Goal: Task Accomplishment & Management: Manage account settings

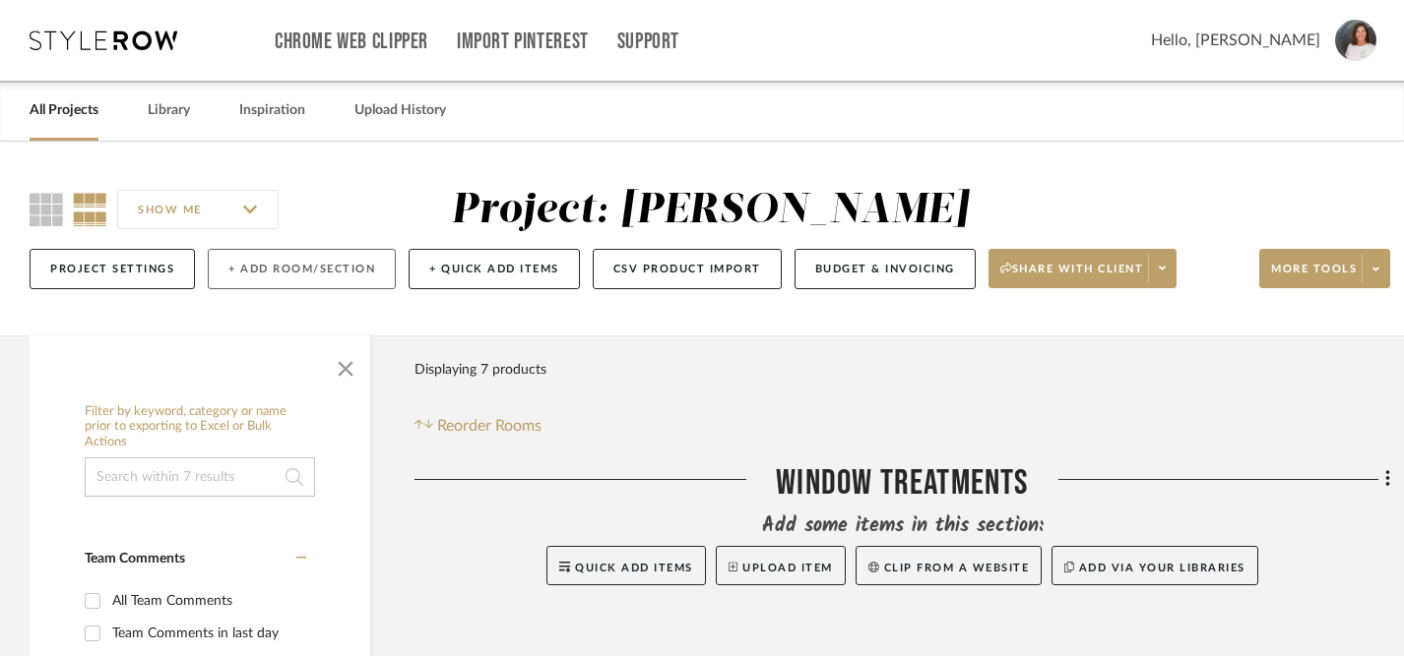
click at [303, 278] on button "+ Add Room/Section" at bounding box center [302, 269] width 188 height 40
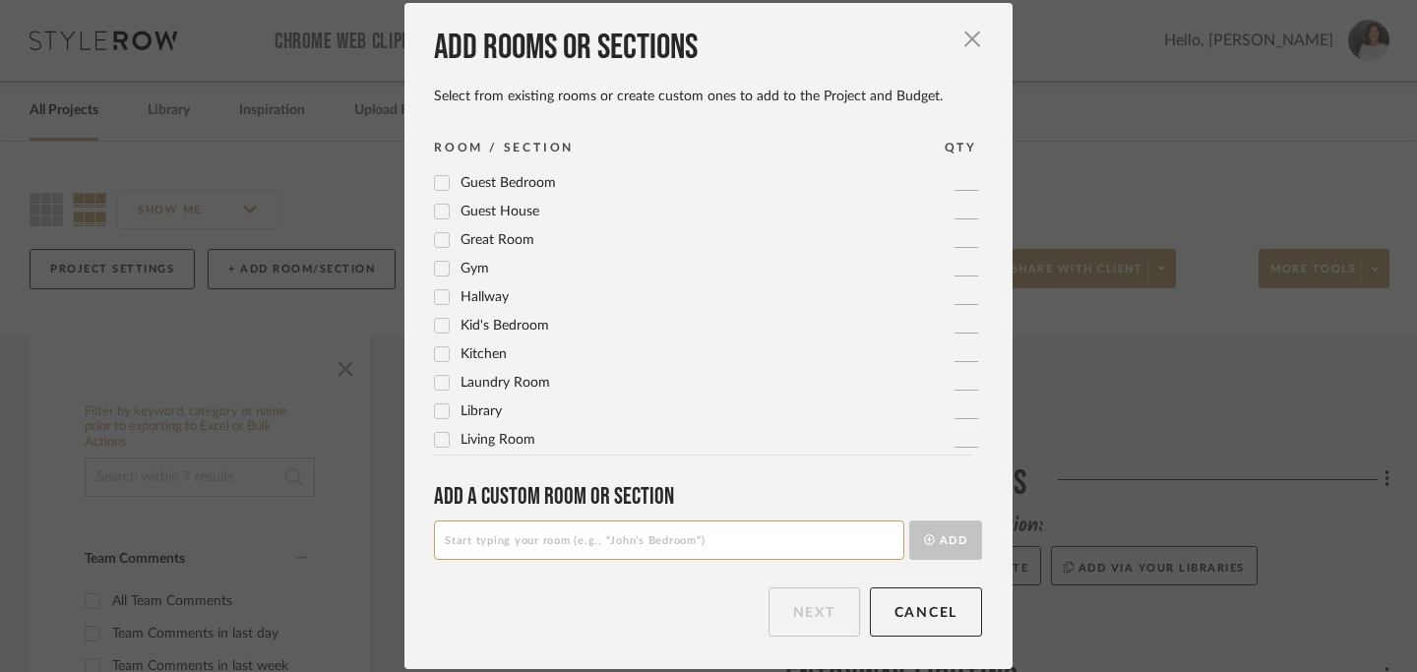
scroll to position [340, 0]
click at [441, 183] on icon at bounding box center [442, 184] width 14 height 14
click at [802, 614] on button "Next" at bounding box center [815, 612] width 92 height 49
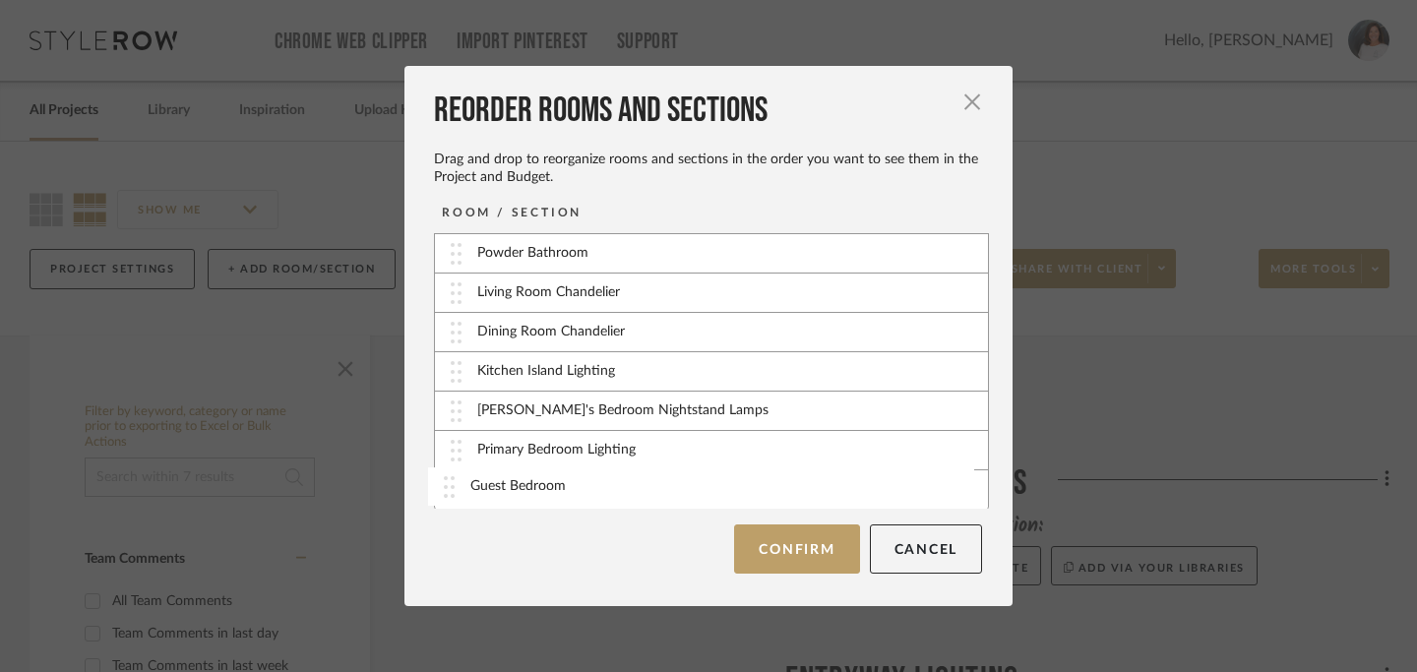
scroll to position [81, 0]
drag, startPoint x: 453, startPoint y: 491, endPoint x: 454, endPoint y: 457, distance: 34.5
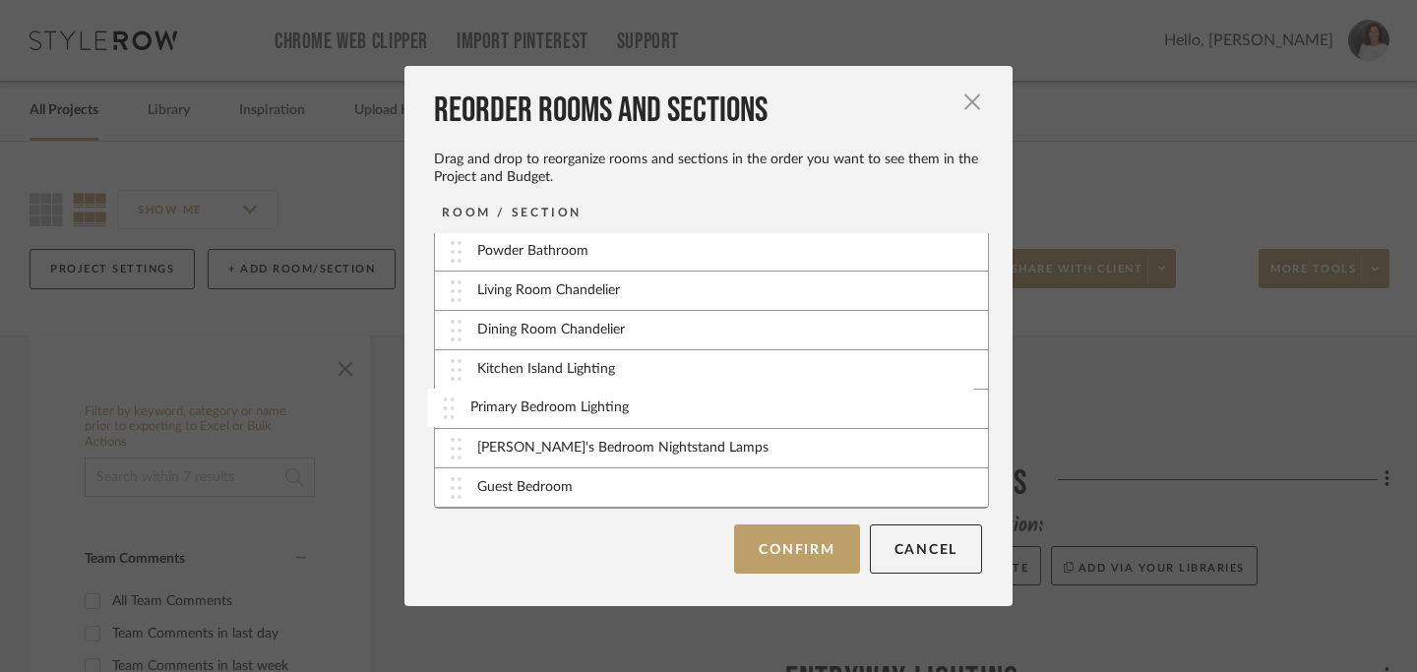
drag, startPoint x: 449, startPoint y: 490, endPoint x: 448, endPoint y: 409, distance: 80.7
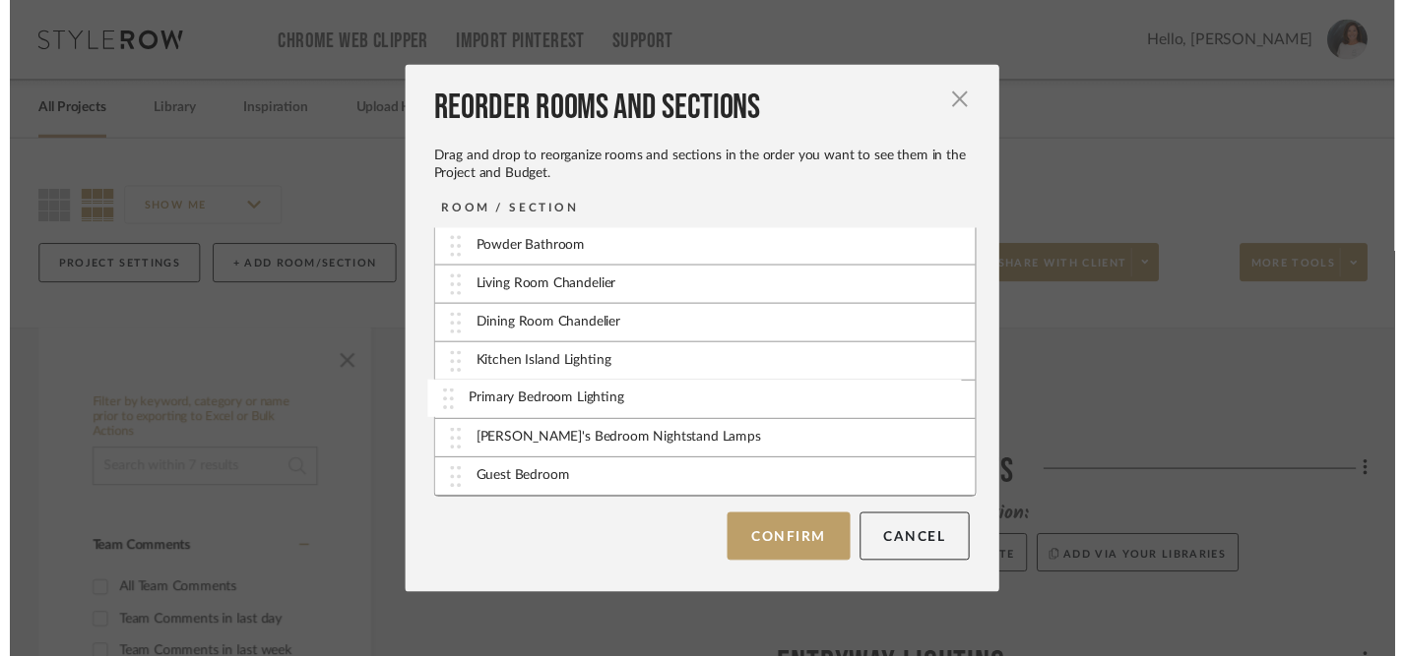
scroll to position [80, 0]
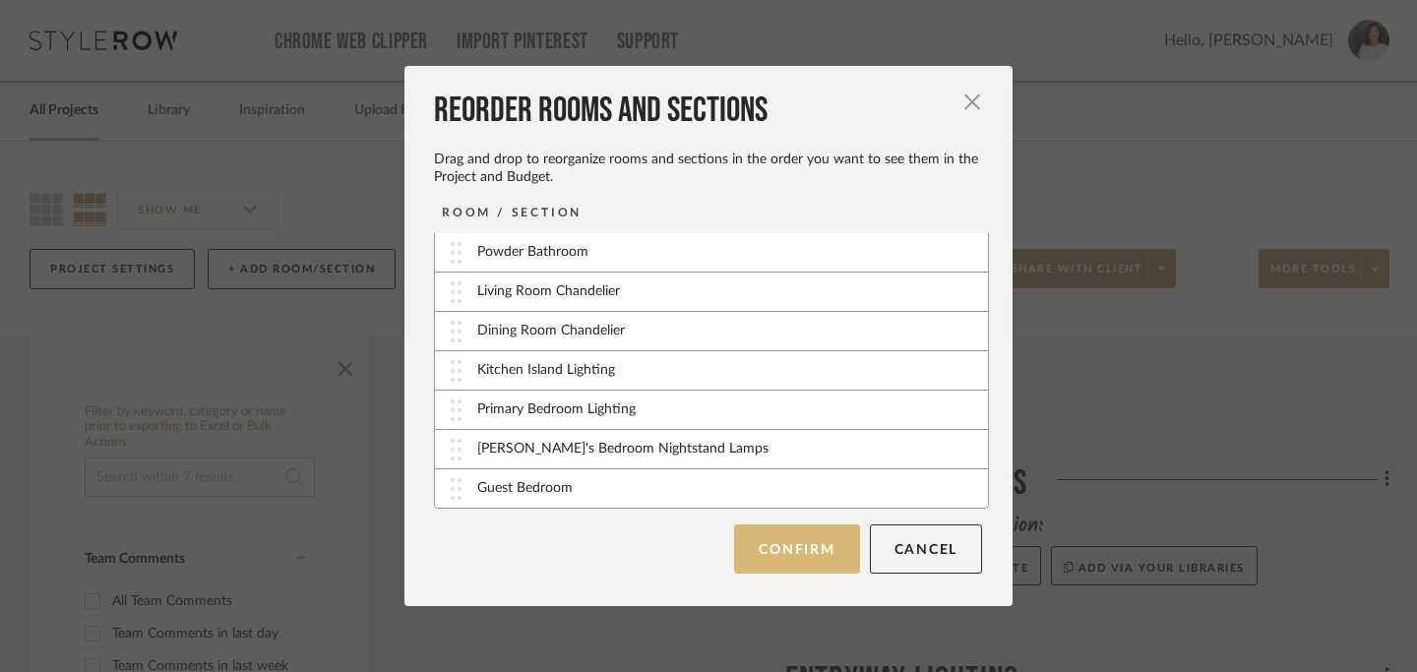
click at [773, 559] on button "Confirm" at bounding box center [796, 549] width 125 height 49
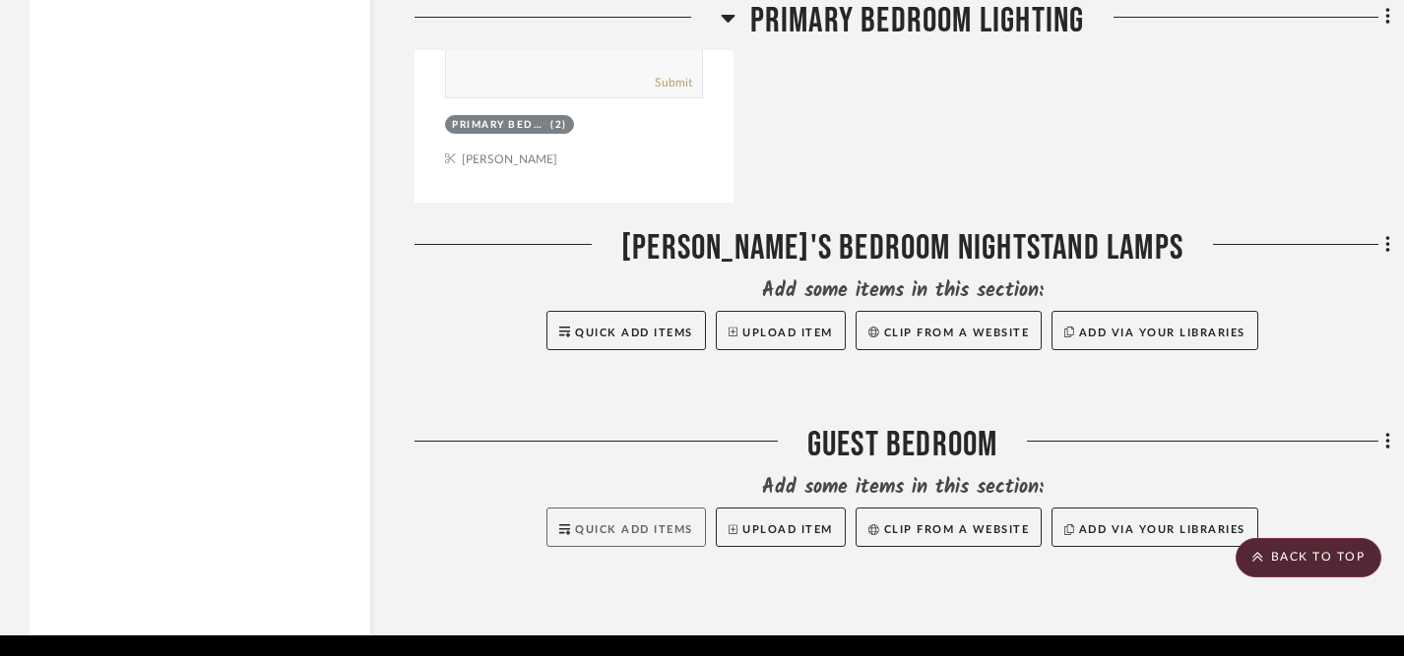
scroll to position [4743, 0]
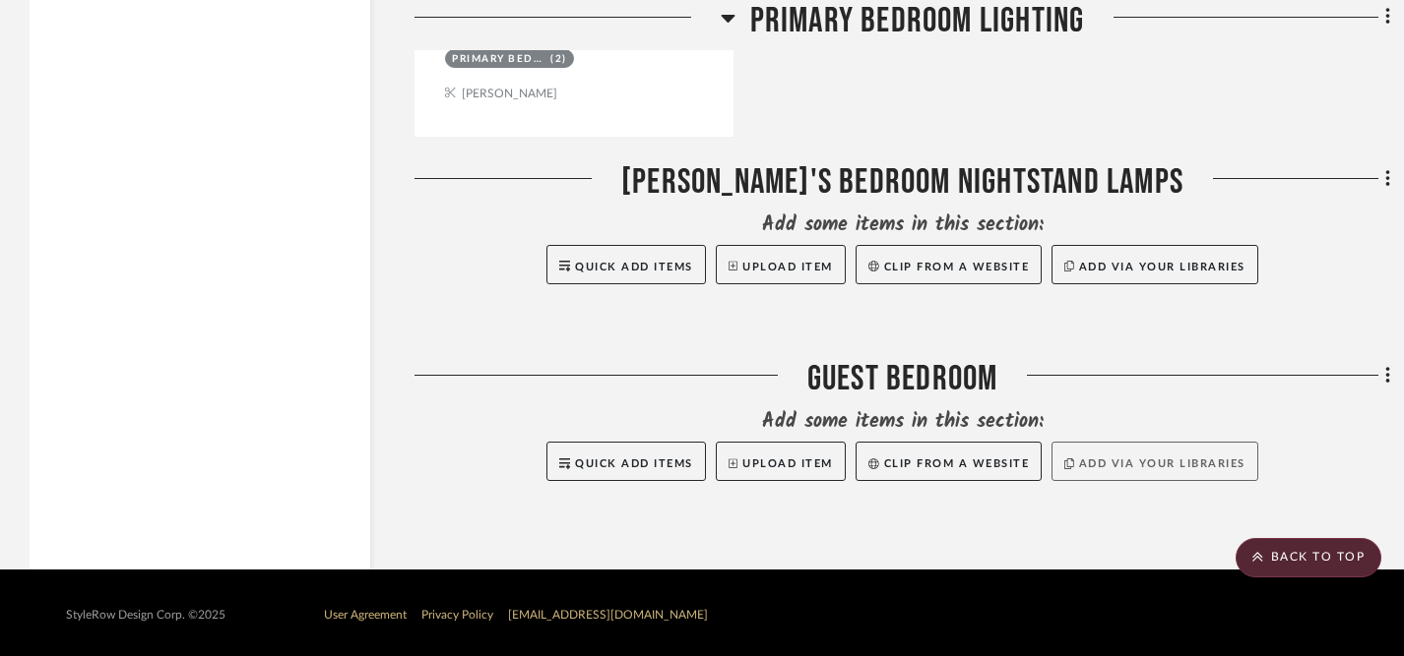
click at [1174, 457] on button "Add via your libraries" at bounding box center [1154, 461] width 207 height 39
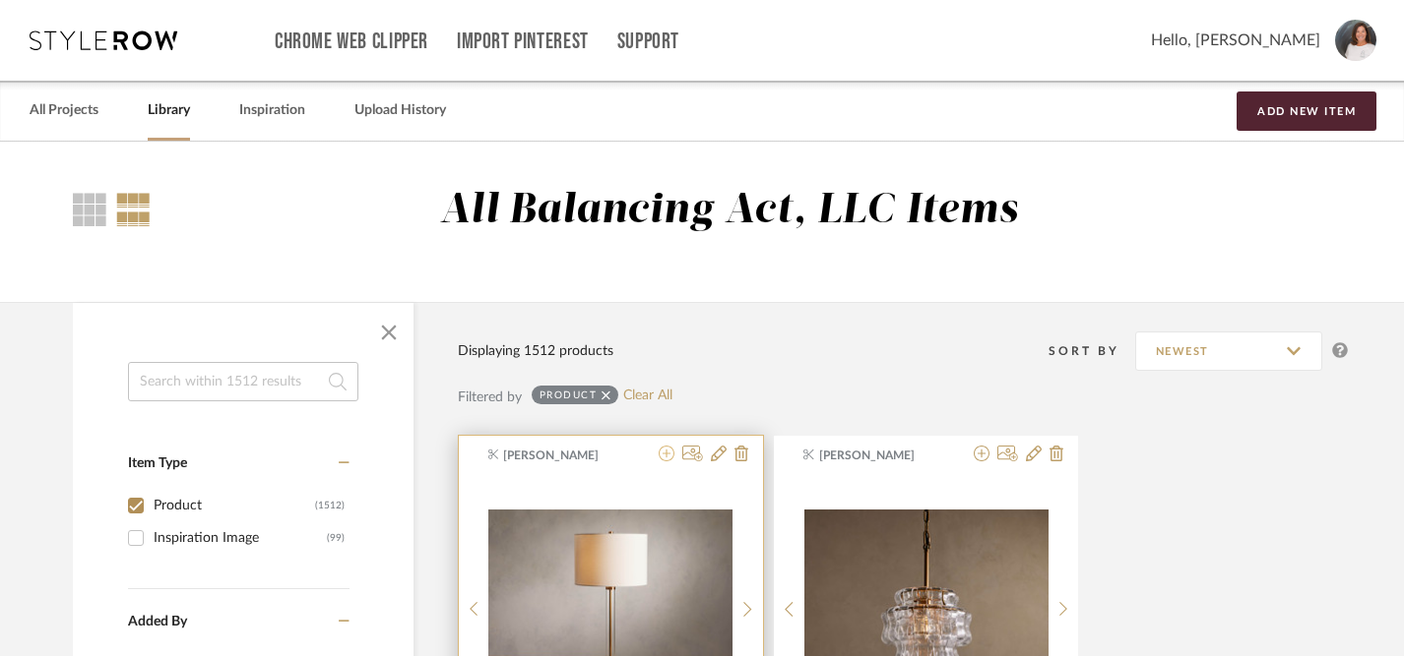
click at [665, 459] on icon at bounding box center [666, 454] width 16 height 16
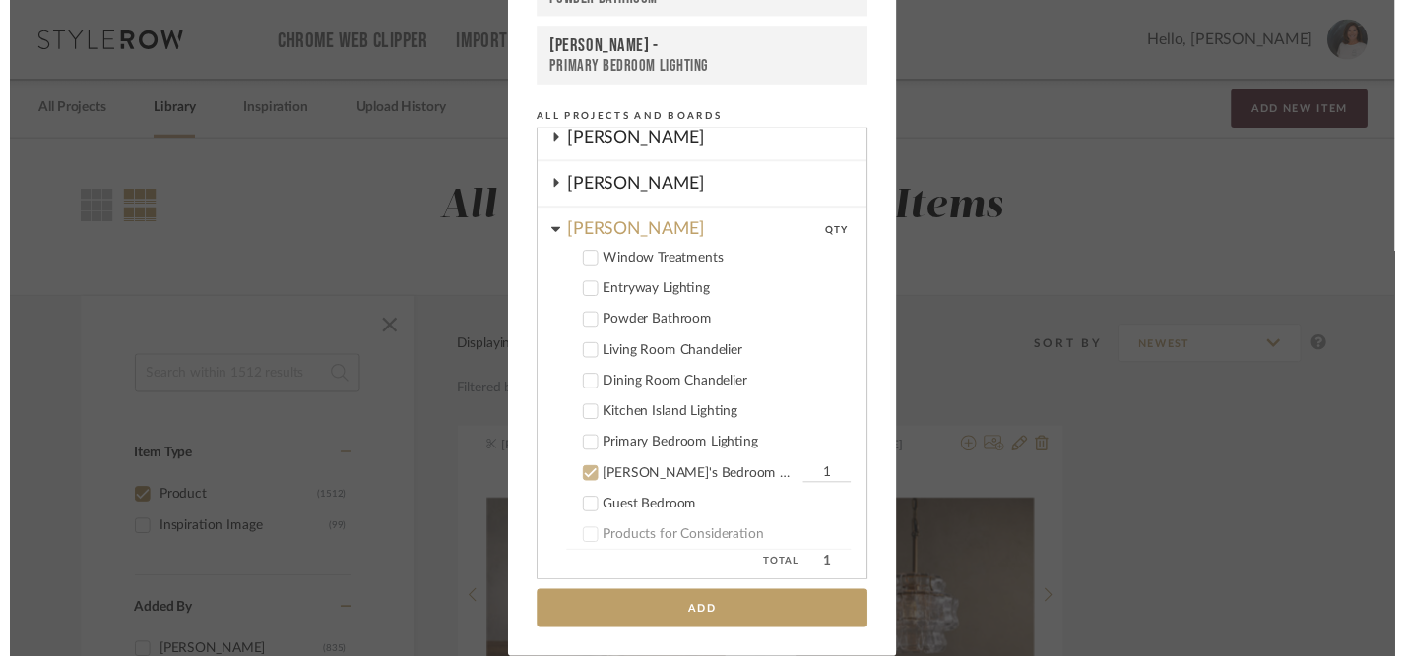
scroll to position [236, 0]
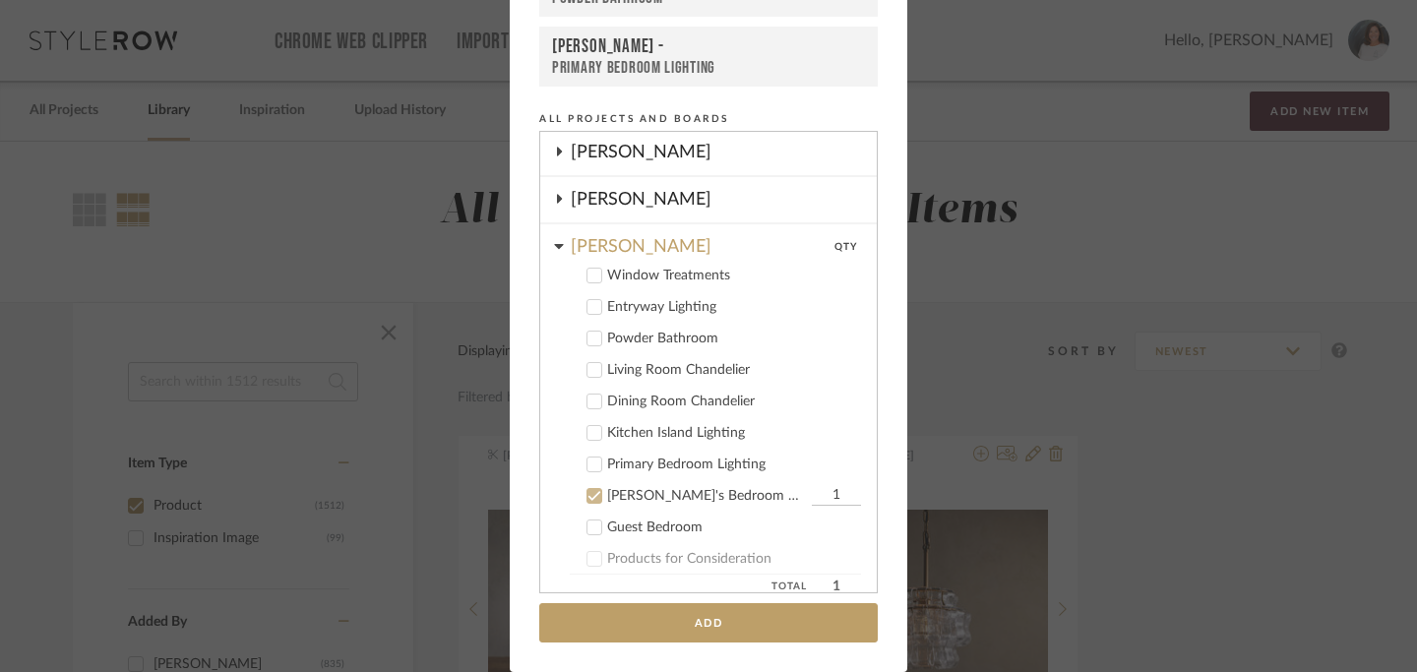
click at [594, 529] on icon at bounding box center [595, 528] width 14 height 14
click at [590, 495] on icon at bounding box center [595, 497] width 13 height 10
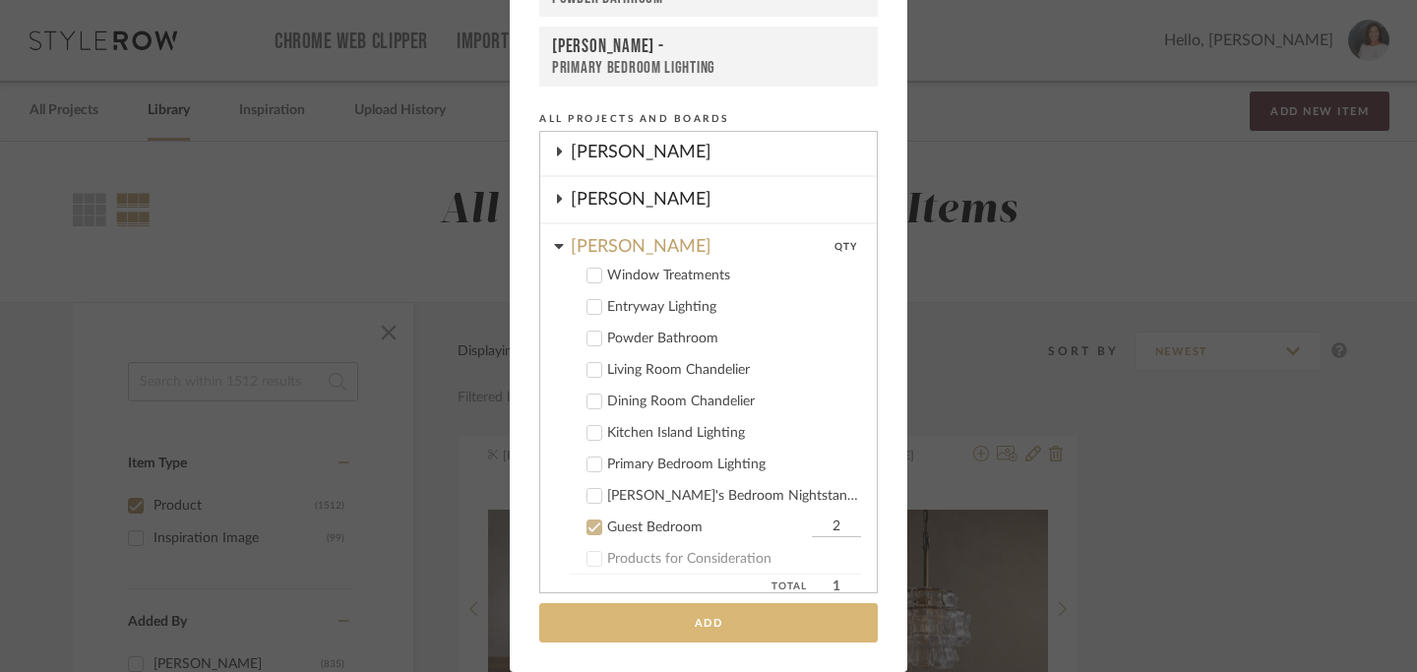
type input "2"
click at [710, 623] on button "Add" at bounding box center [708, 623] width 339 height 40
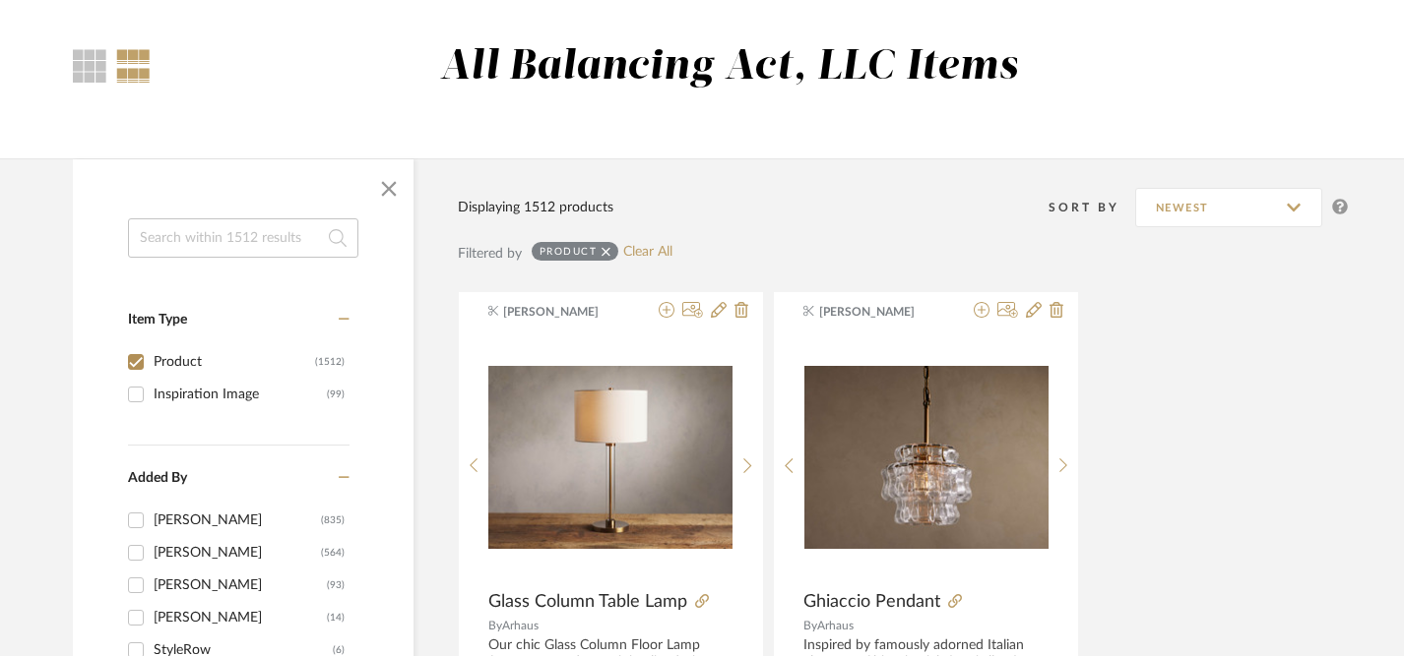
scroll to position [138, 0]
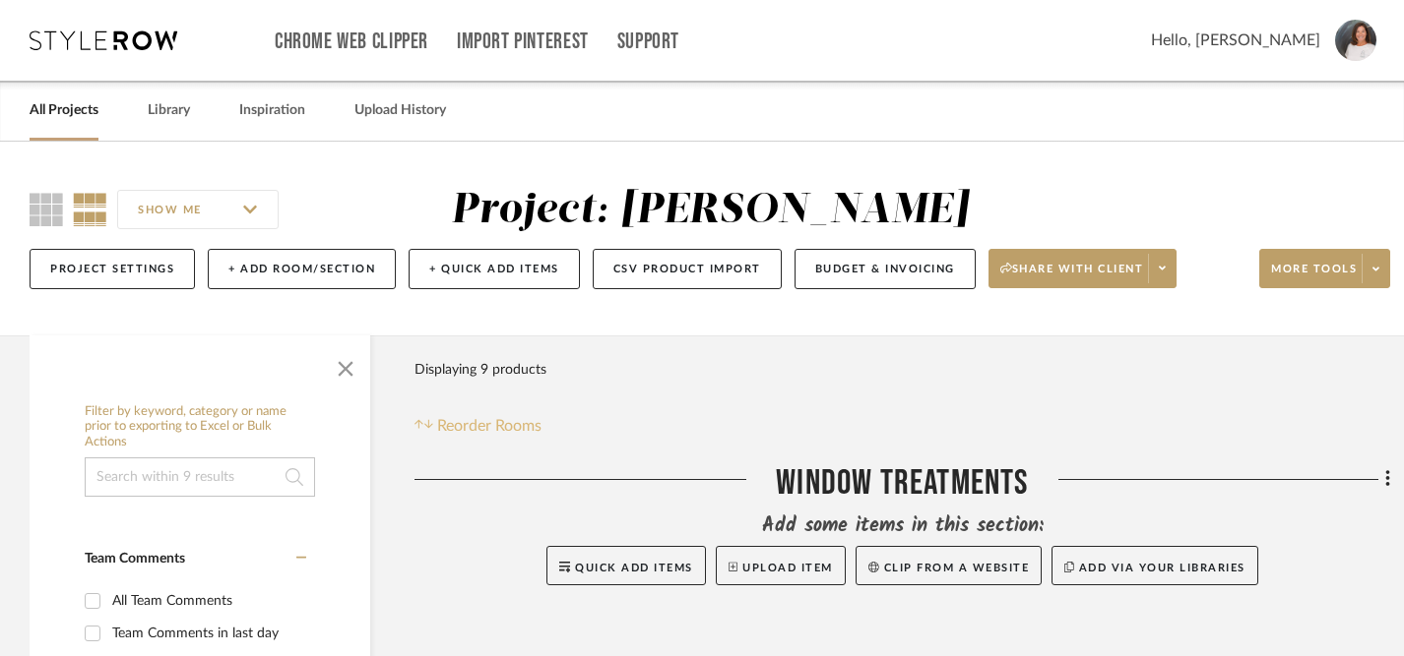
click at [476, 422] on span "Reorder Rooms" at bounding box center [489, 426] width 104 height 24
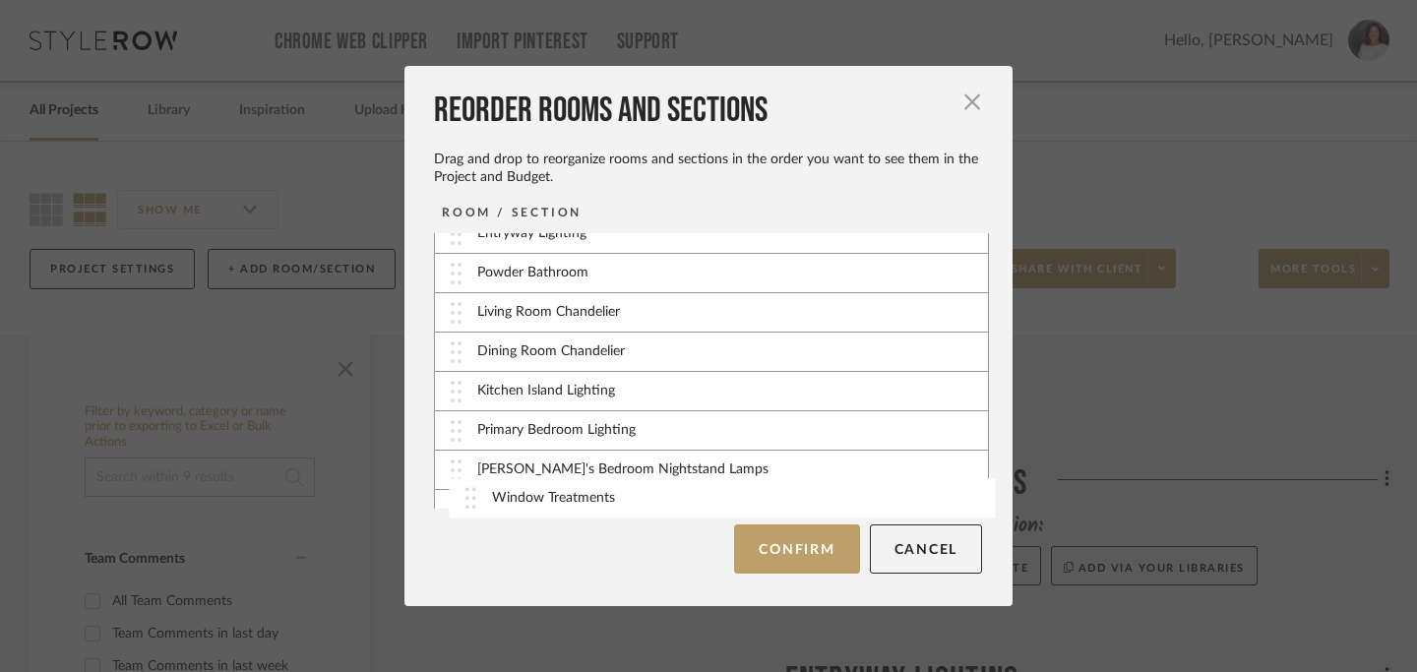
scroll to position [81, 0]
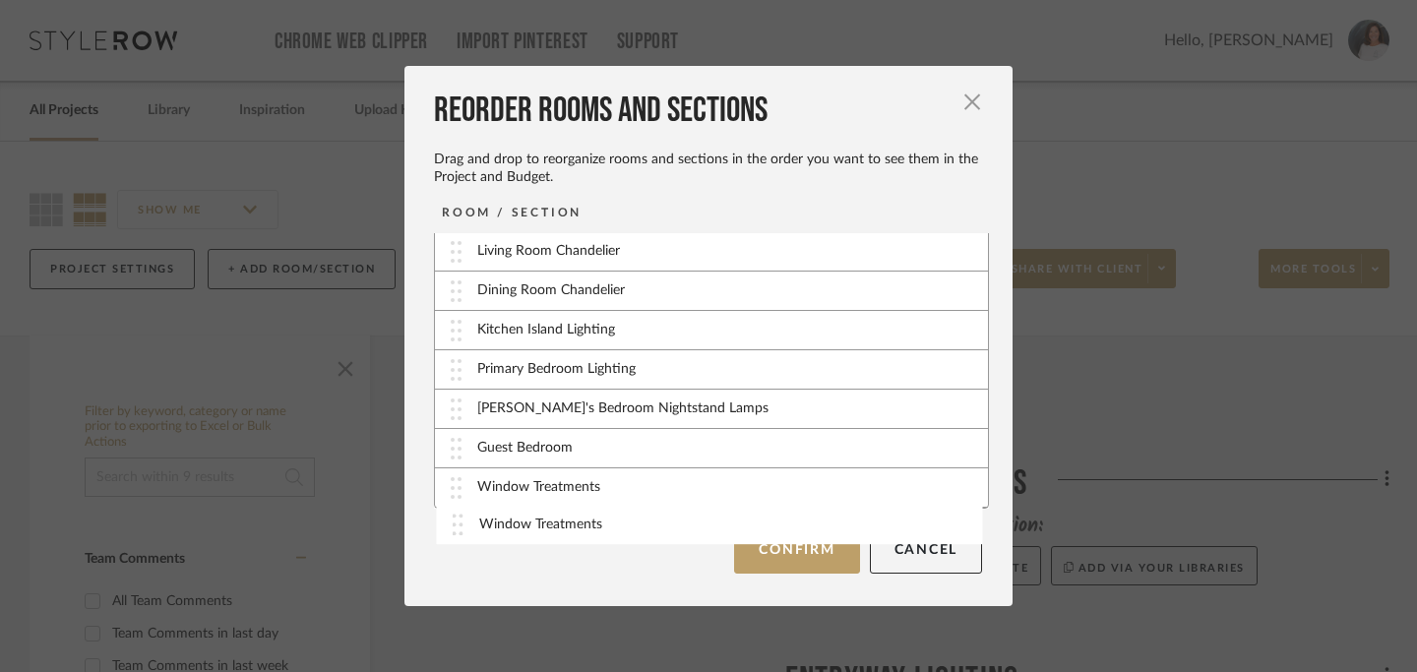
drag, startPoint x: 449, startPoint y: 250, endPoint x: 458, endPoint y: 521, distance: 270.8
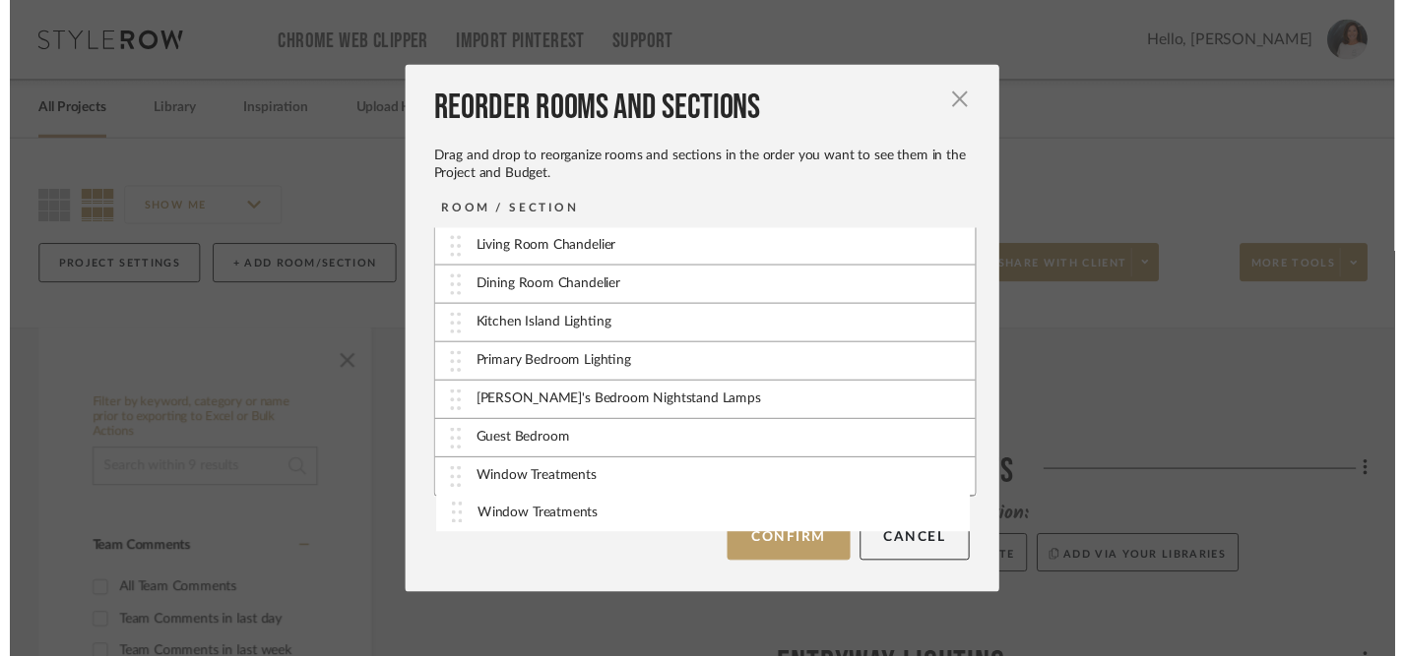
scroll to position [80, 0]
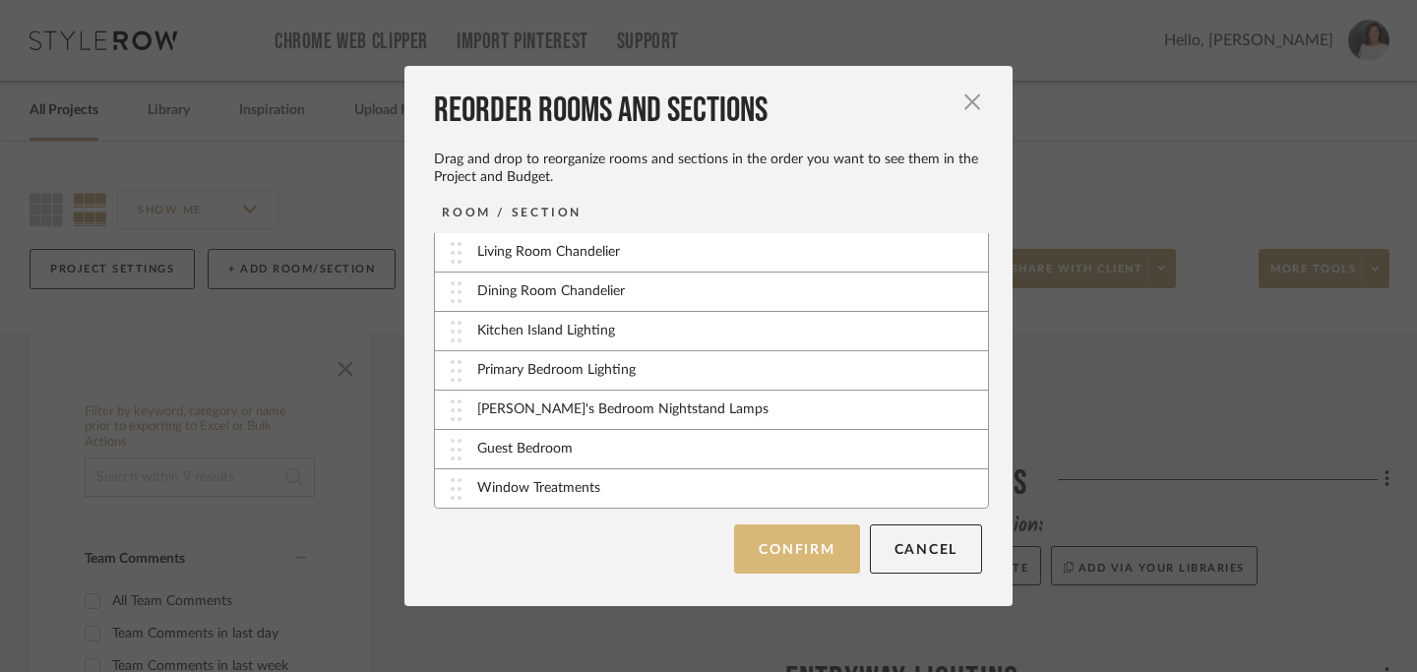
click at [785, 558] on button "Confirm" at bounding box center [796, 549] width 125 height 49
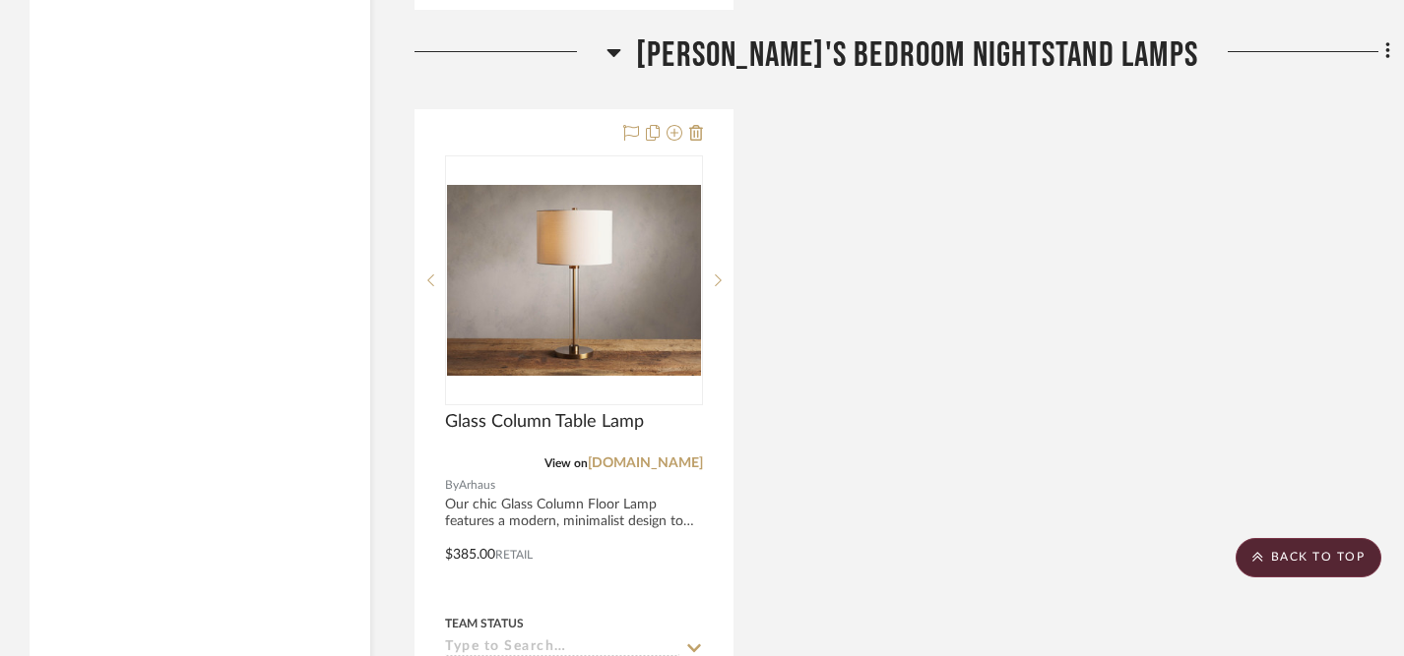
scroll to position [4665, 0]
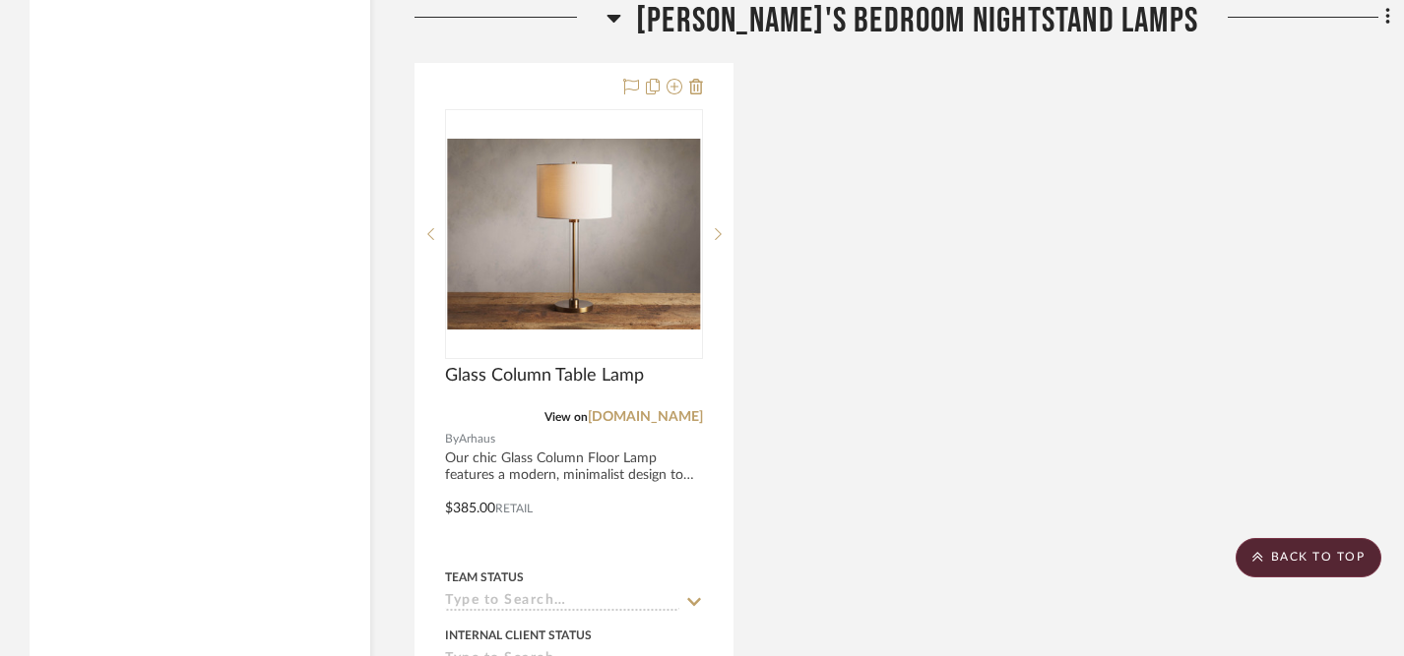
scroll to position [4722, 0]
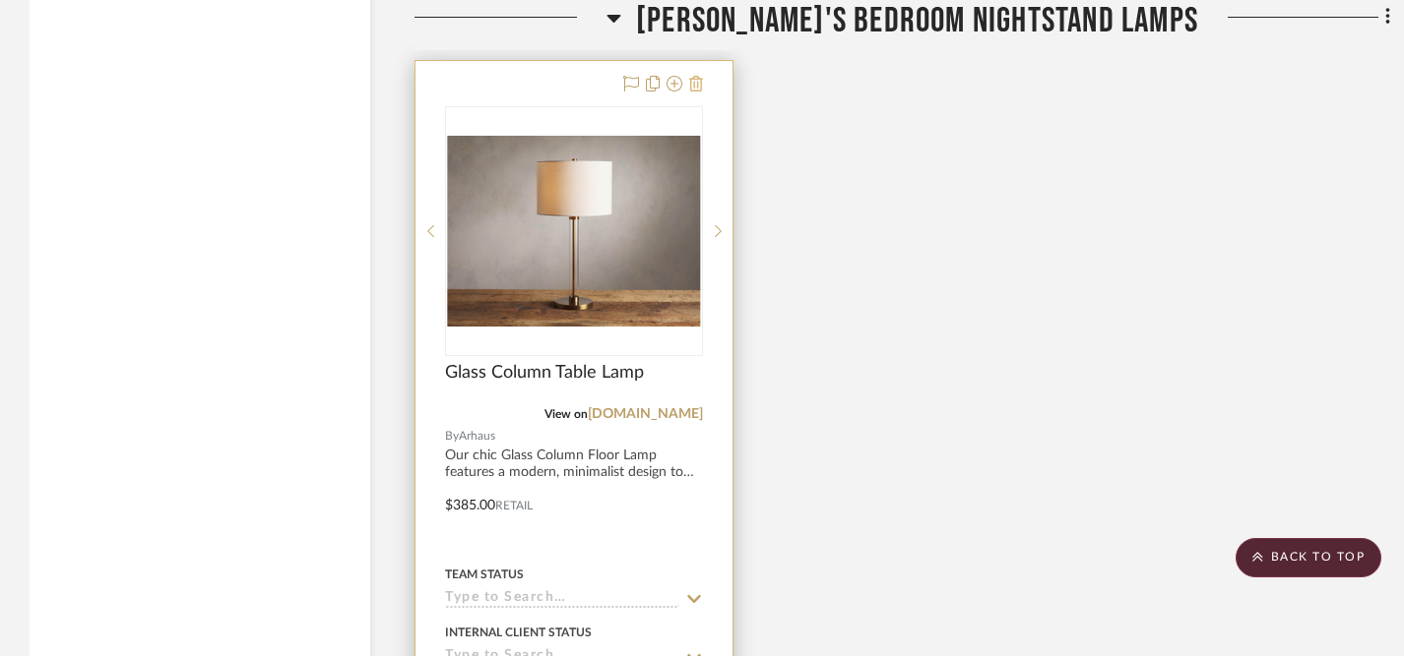
click at [699, 81] on icon at bounding box center [696, 84] width 14 height 16
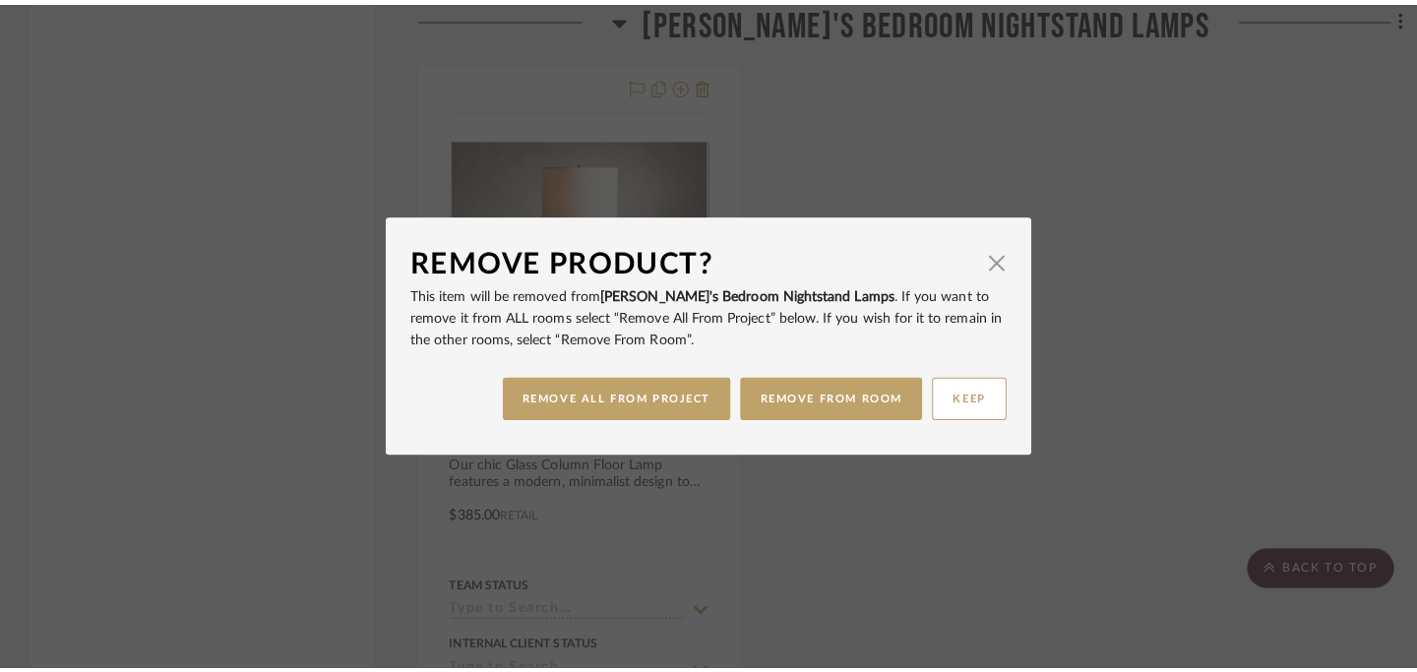
scroll to position [0, 0]
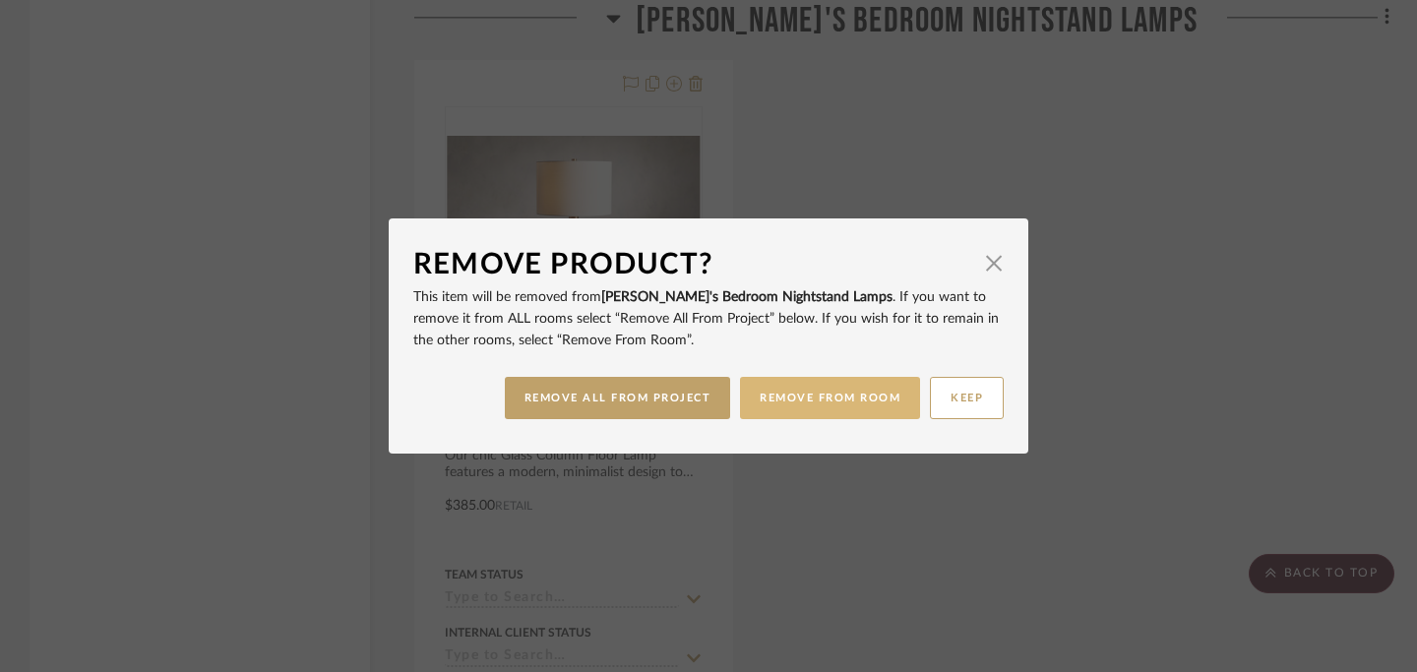
click at [796, 400] on button "REMOVE FROM ROOM" at bounding box center [830, 398] width 180 height 42
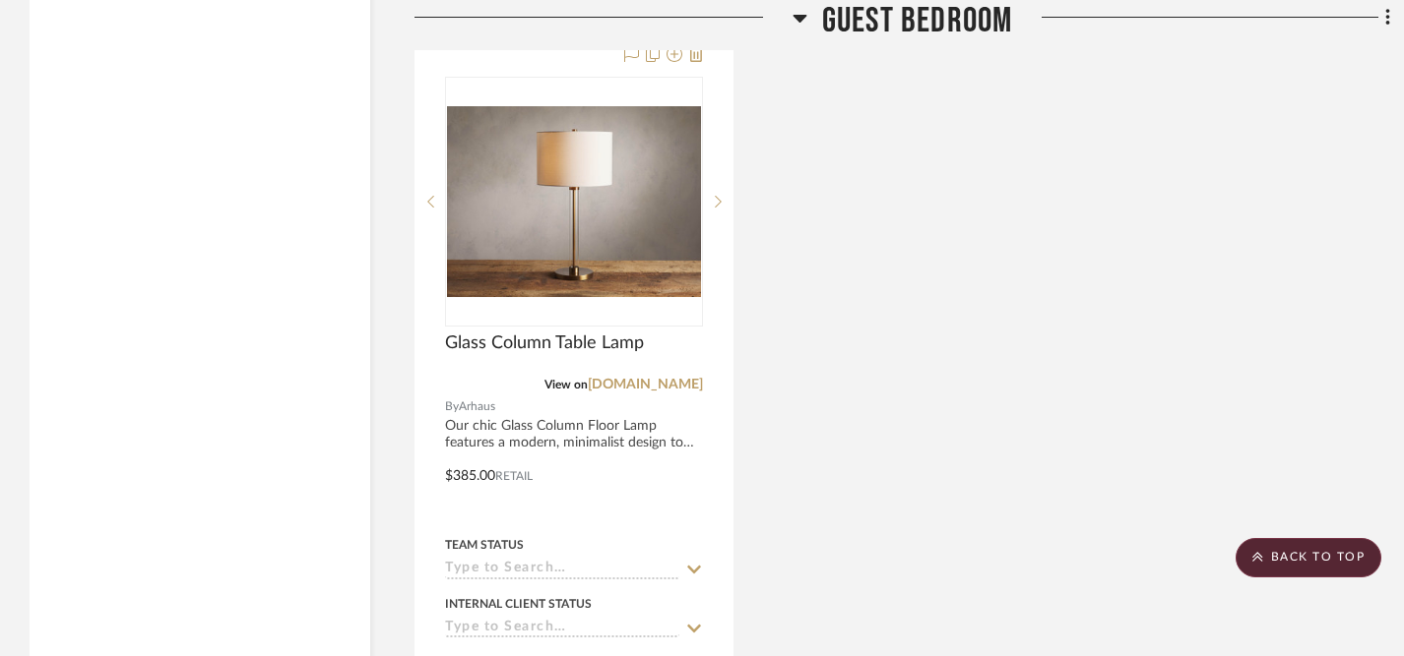
scroll to position [4948, 0]
click at [1387, 21] on icon at bounding box center [1387, 17] width 4 height 17
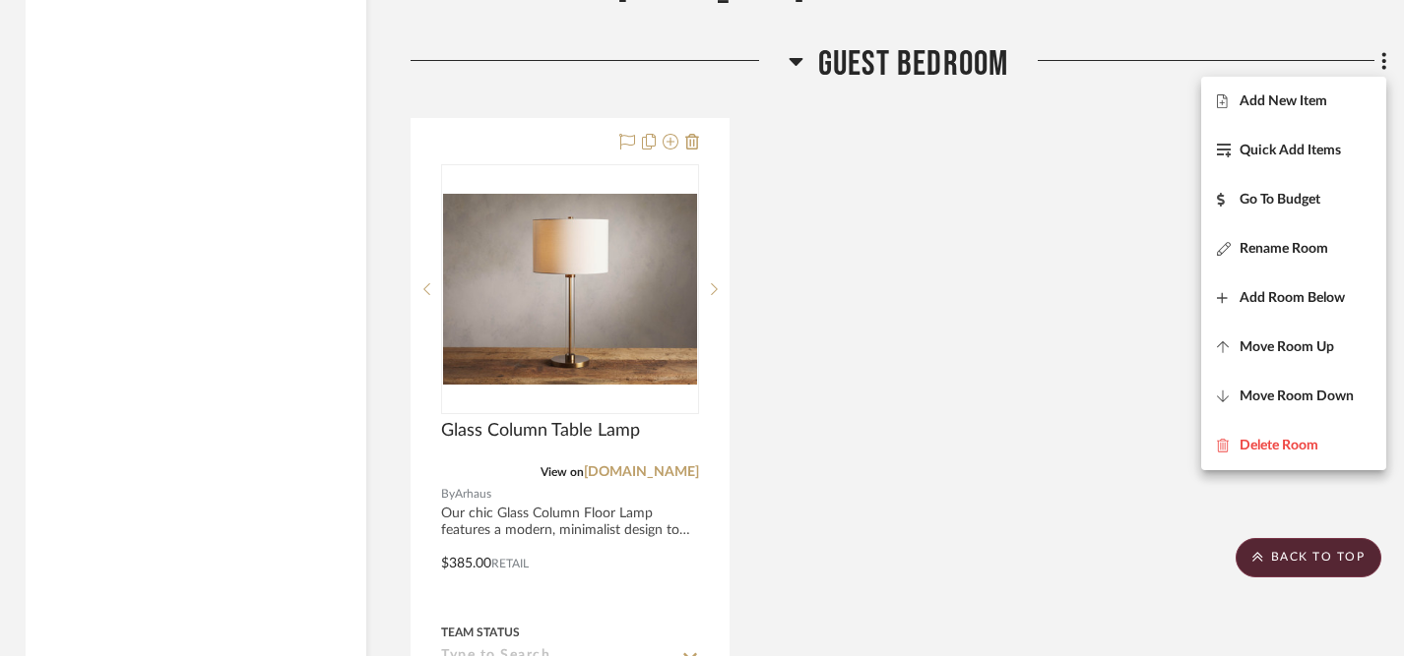
scroll to position [4864, 4]
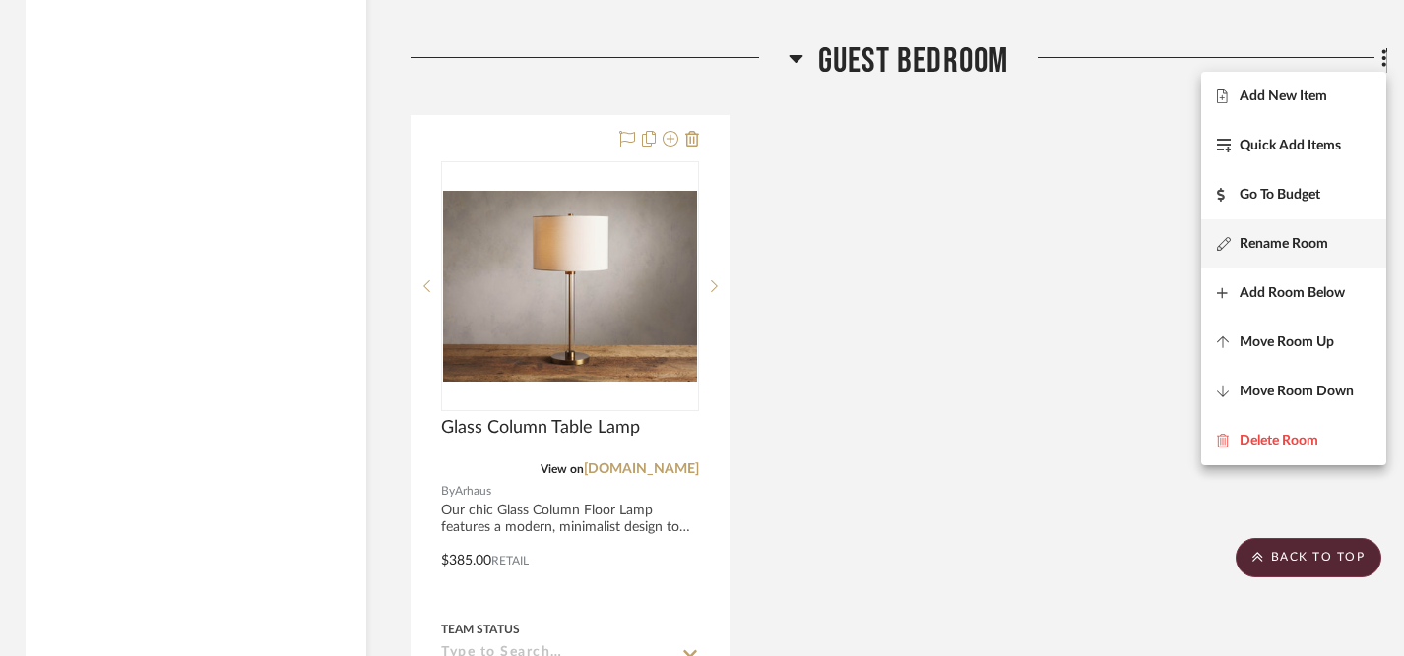
click at [1261, 243] on span "Rename Room" at bounding box center [1283, 243] width 89 height 17
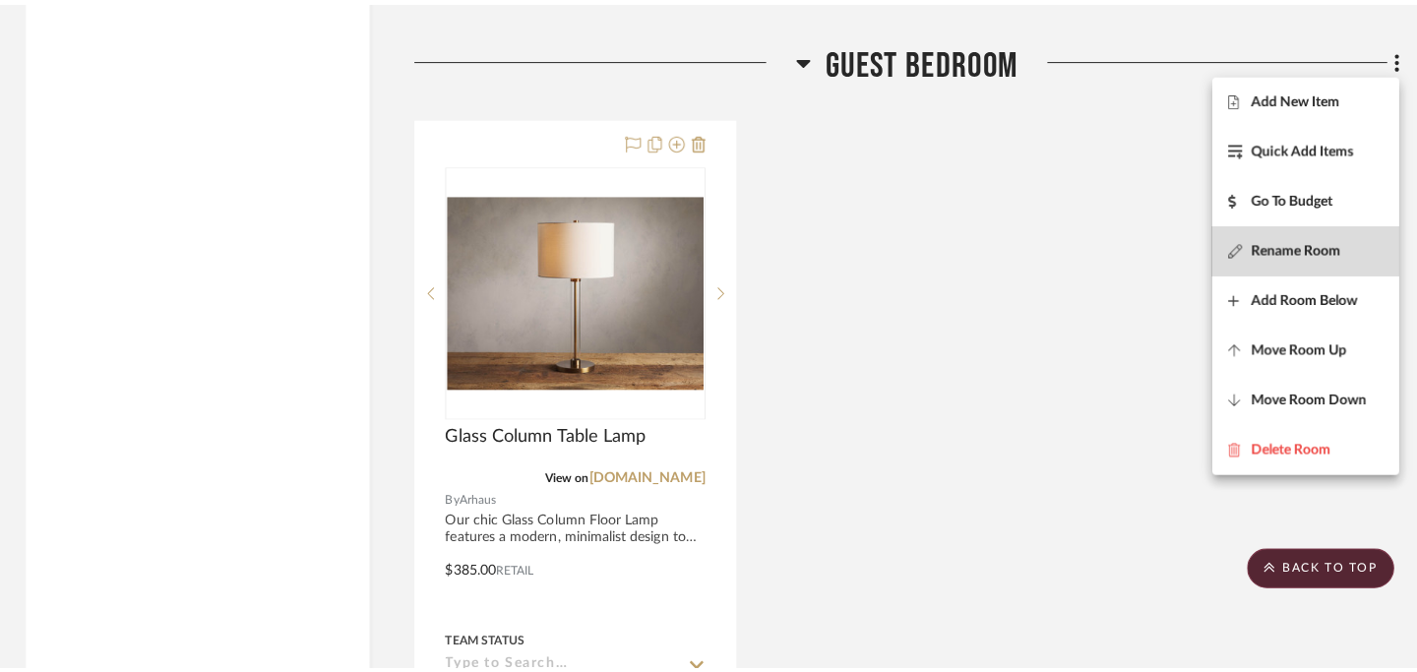
scroll to position [0, 0]
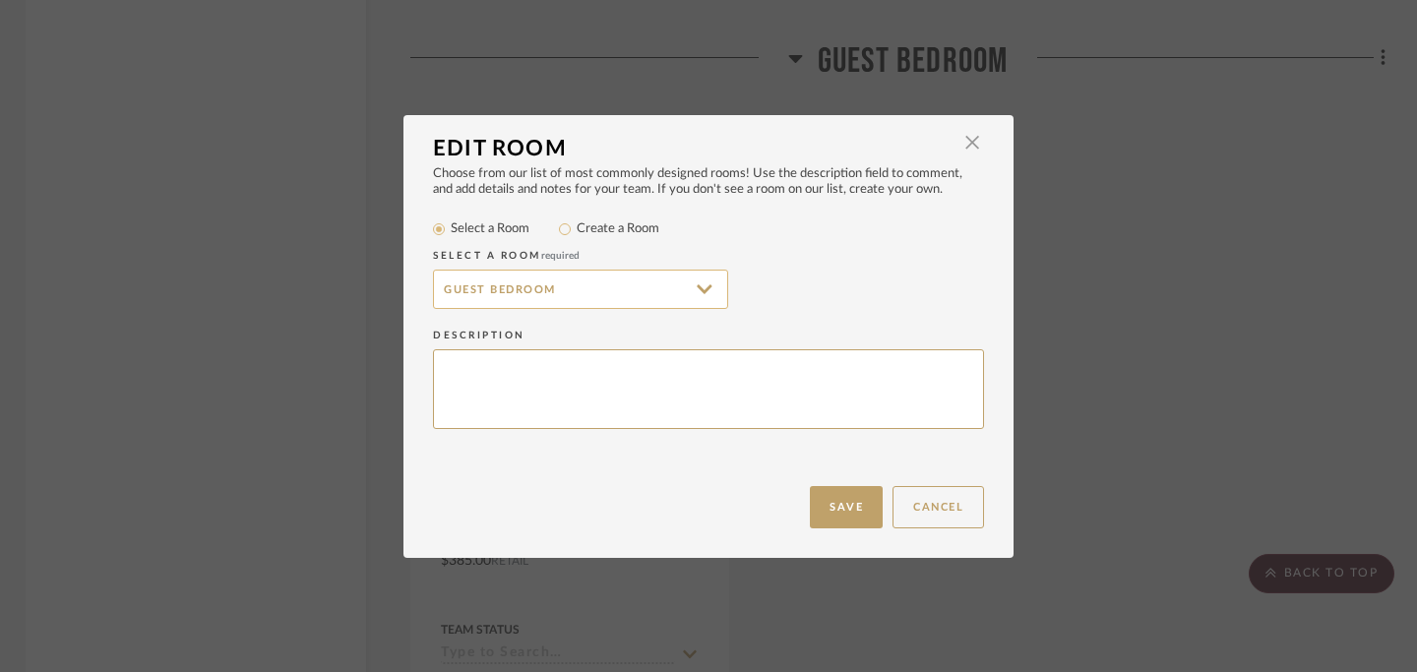
click at [647, 294] on input "Guest Bedroom" at bounding box center [580, 289] width 295 height 39
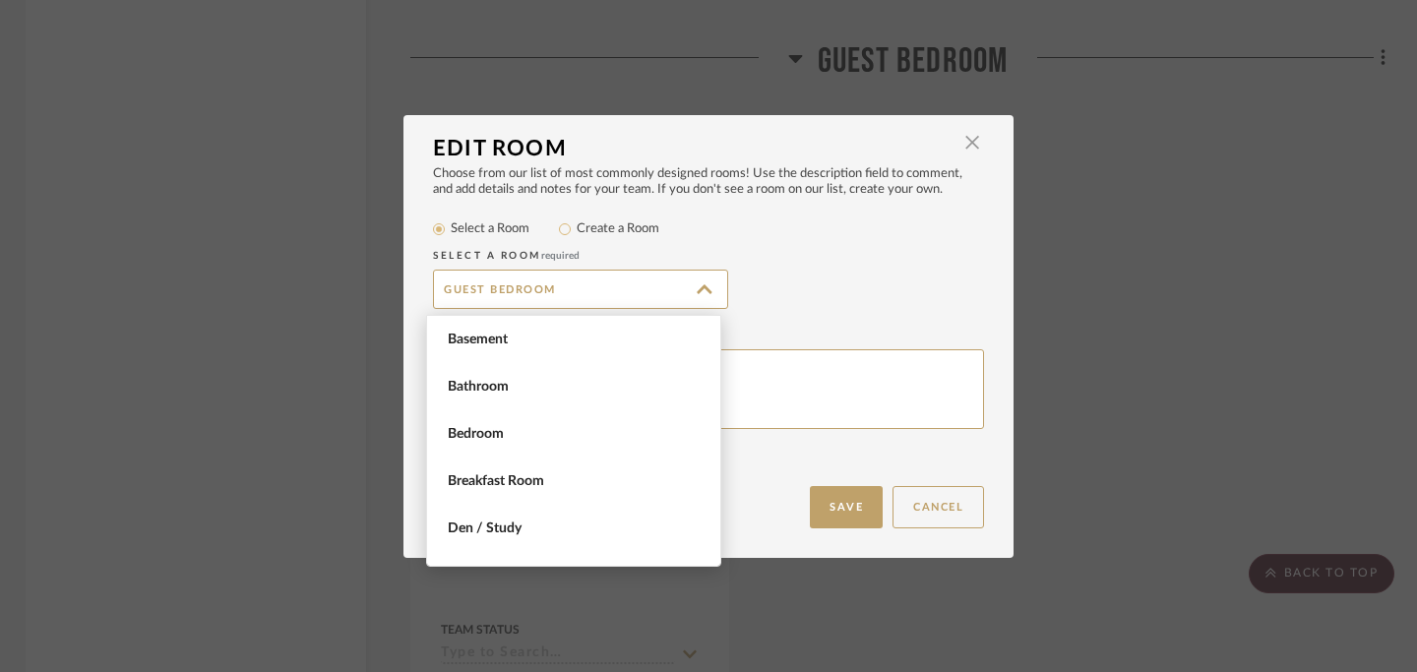
scroll to position [567, 0]
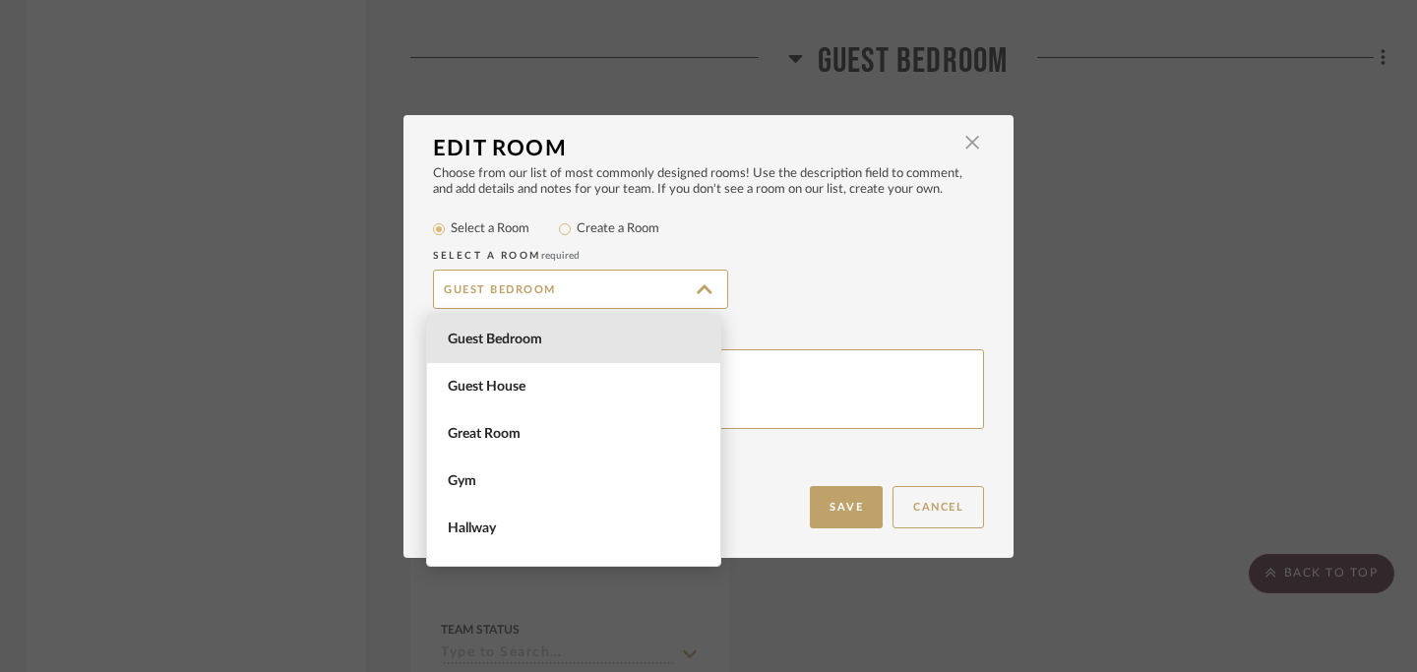
click at [863, 294] on div "Guest Bedroom" at bounding box center [708, 289] width 551 height 39
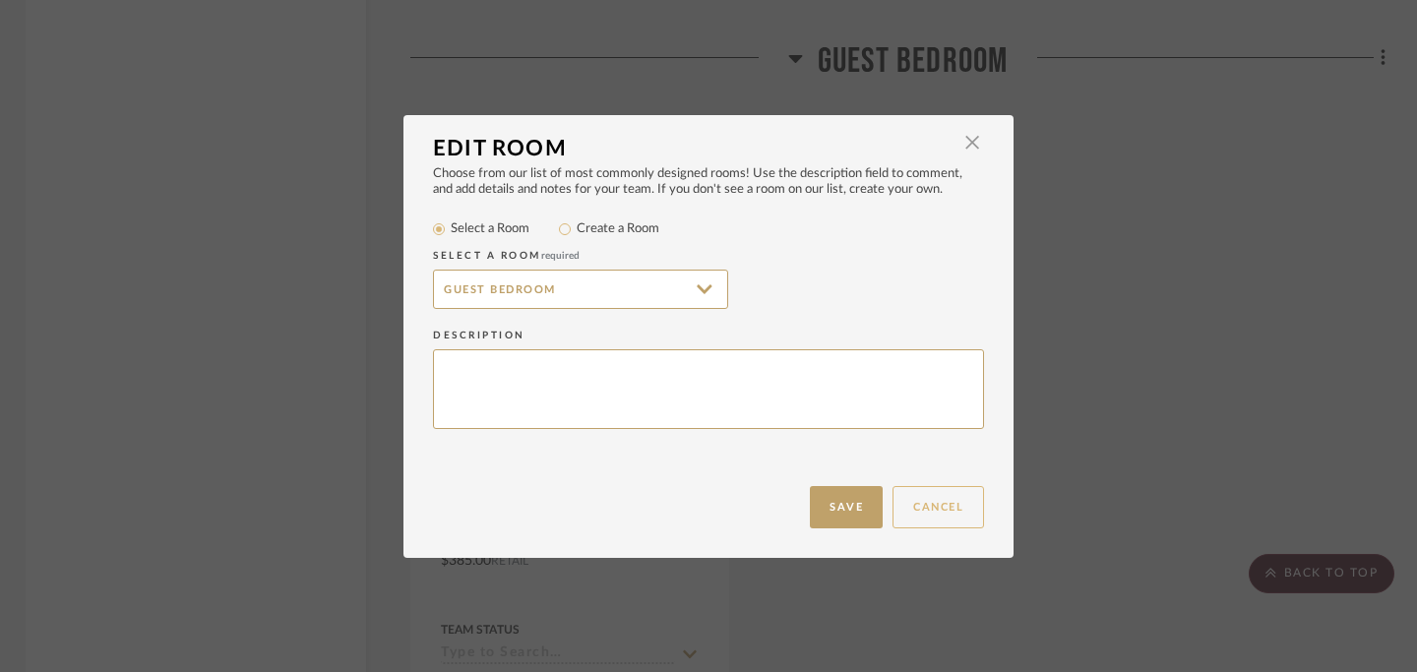
click at [921, 504] on button "Cancel" at bounding box center [939, 507] width 92 height 42
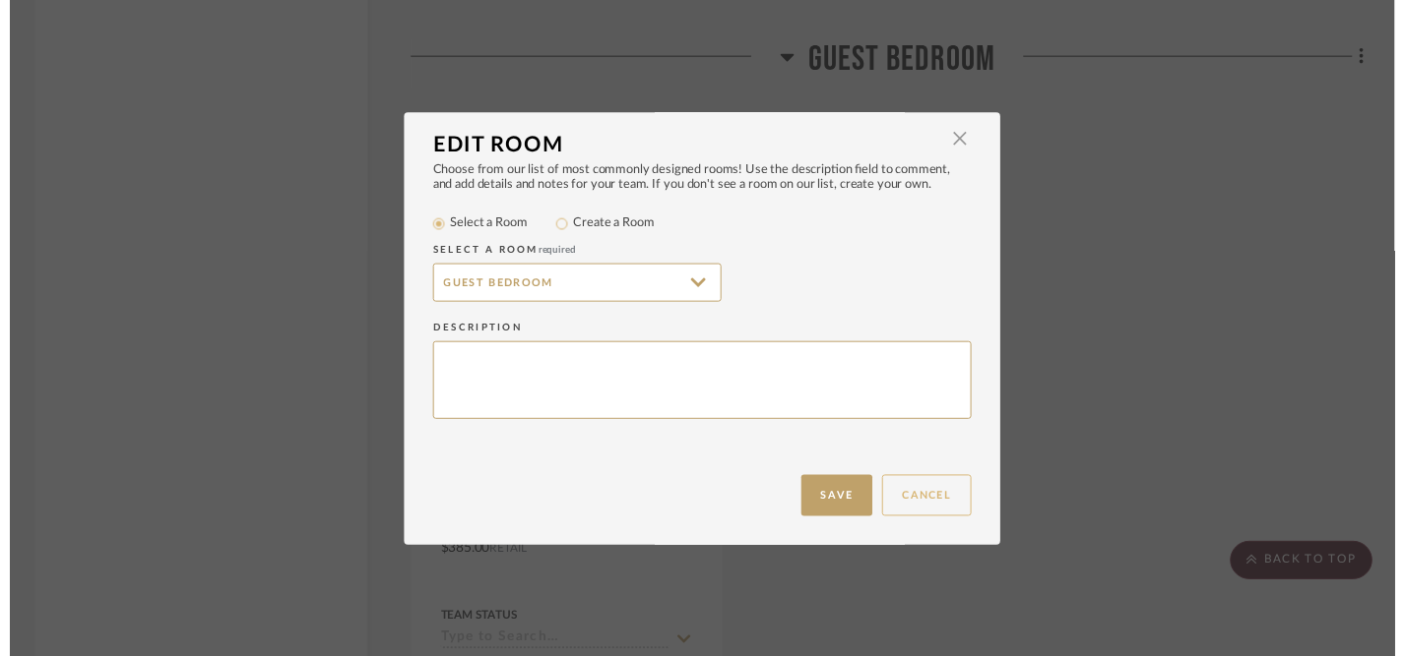
scroll to position [4864, 4]
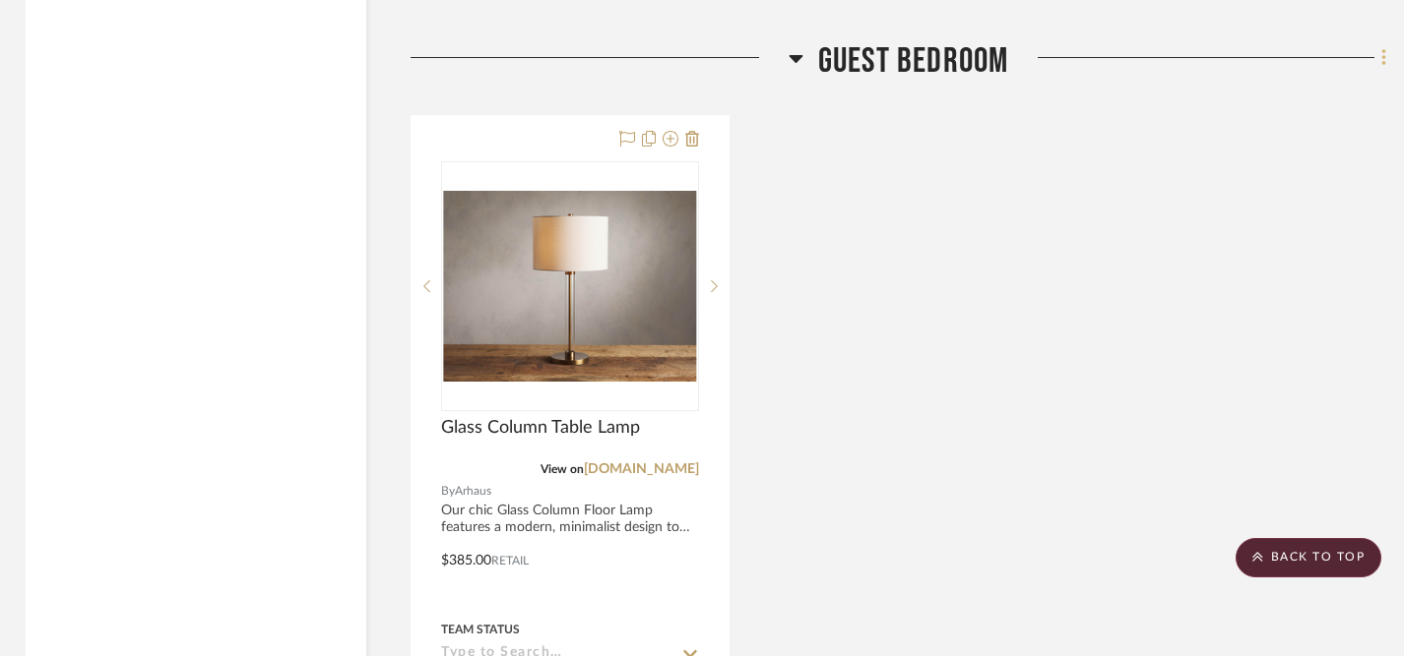
click at [1381, 54] on icon at bounding box center [1384, 58] width 6 height 22
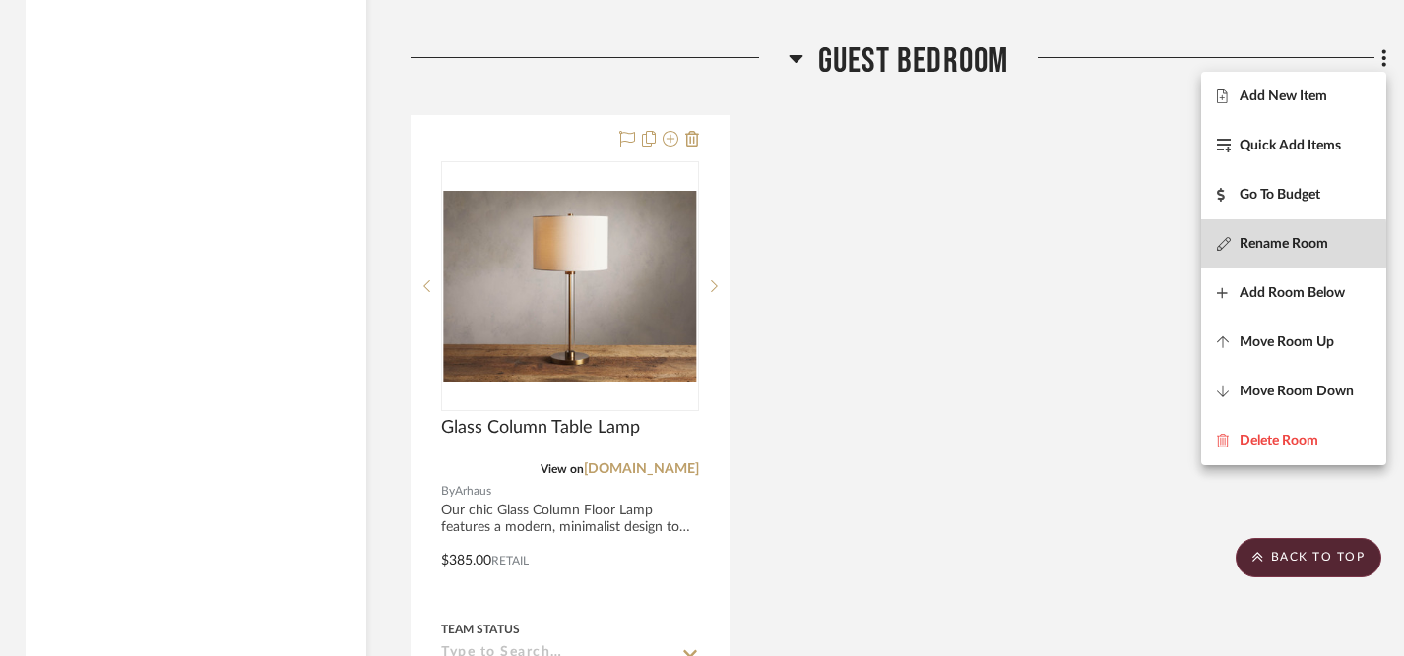
click at [1258, 244] on span "Rename Room" at bounding box center [1283, 243] width 89 height 17
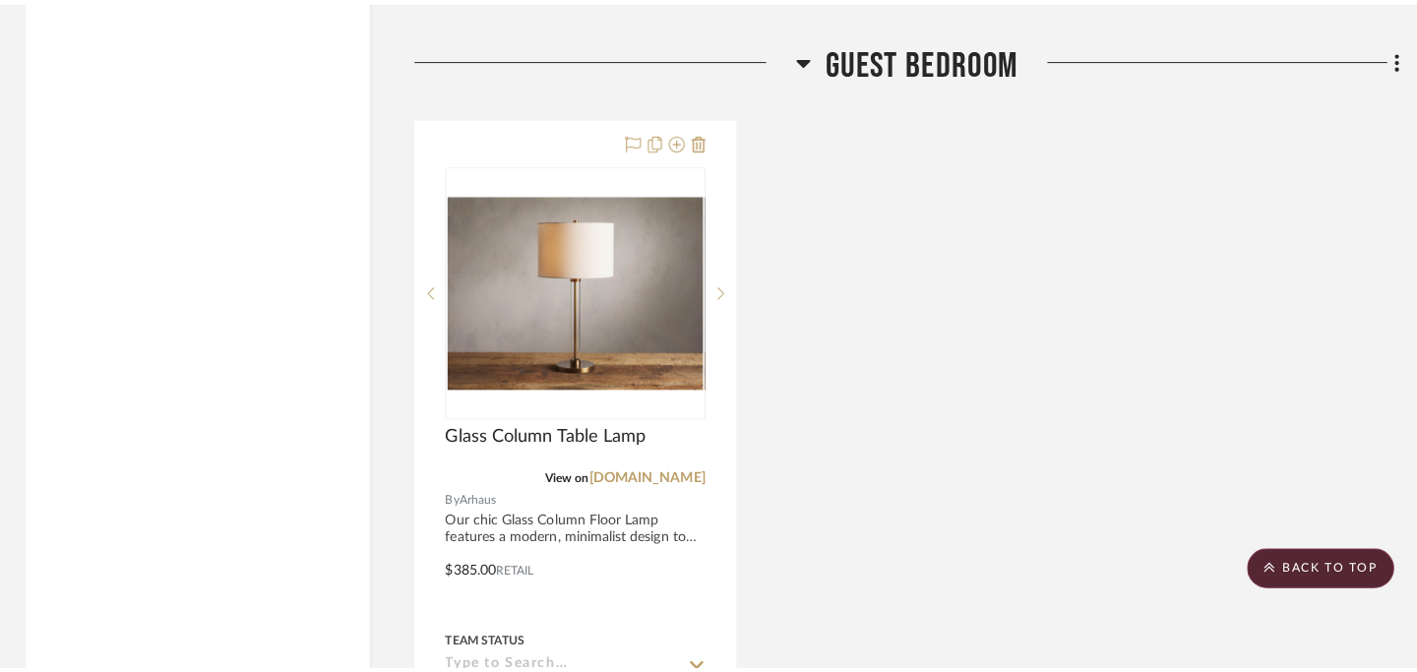
scroll to position [0, 0]
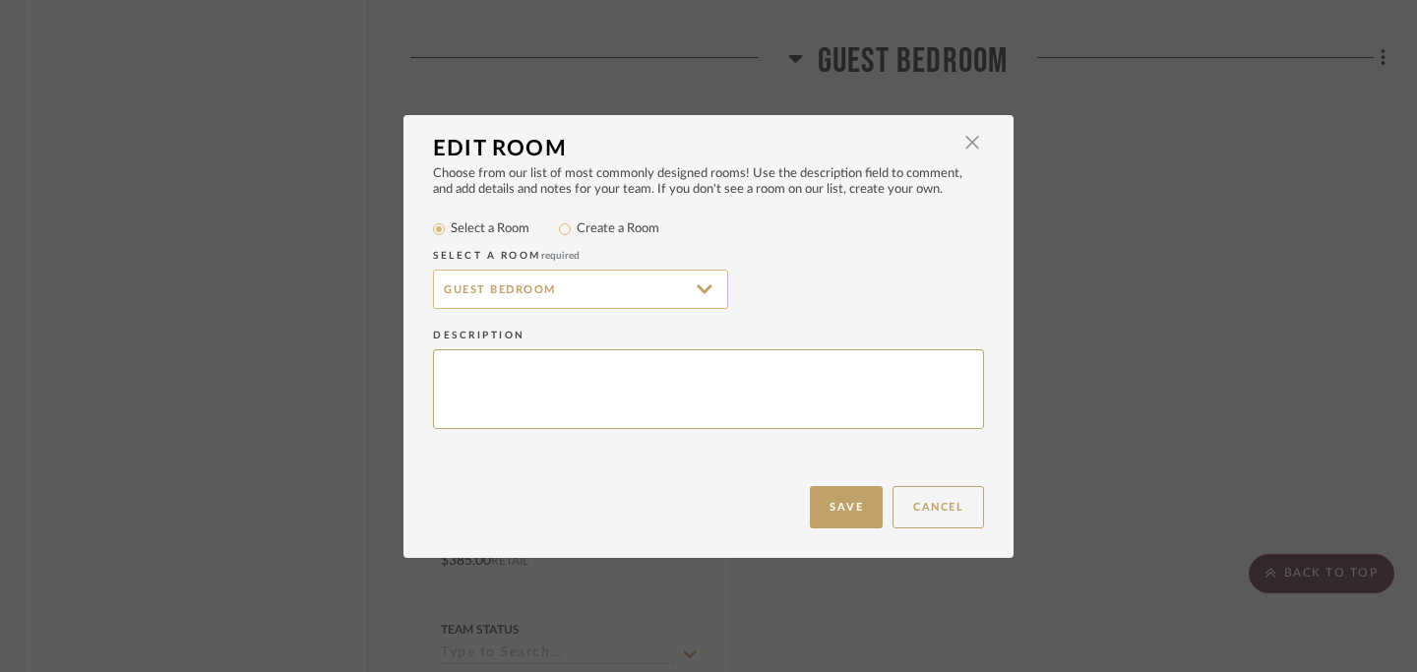
click at [566, 295] on input "Guest Bedroom" at bounding box center [580, 289] width 295 height 39
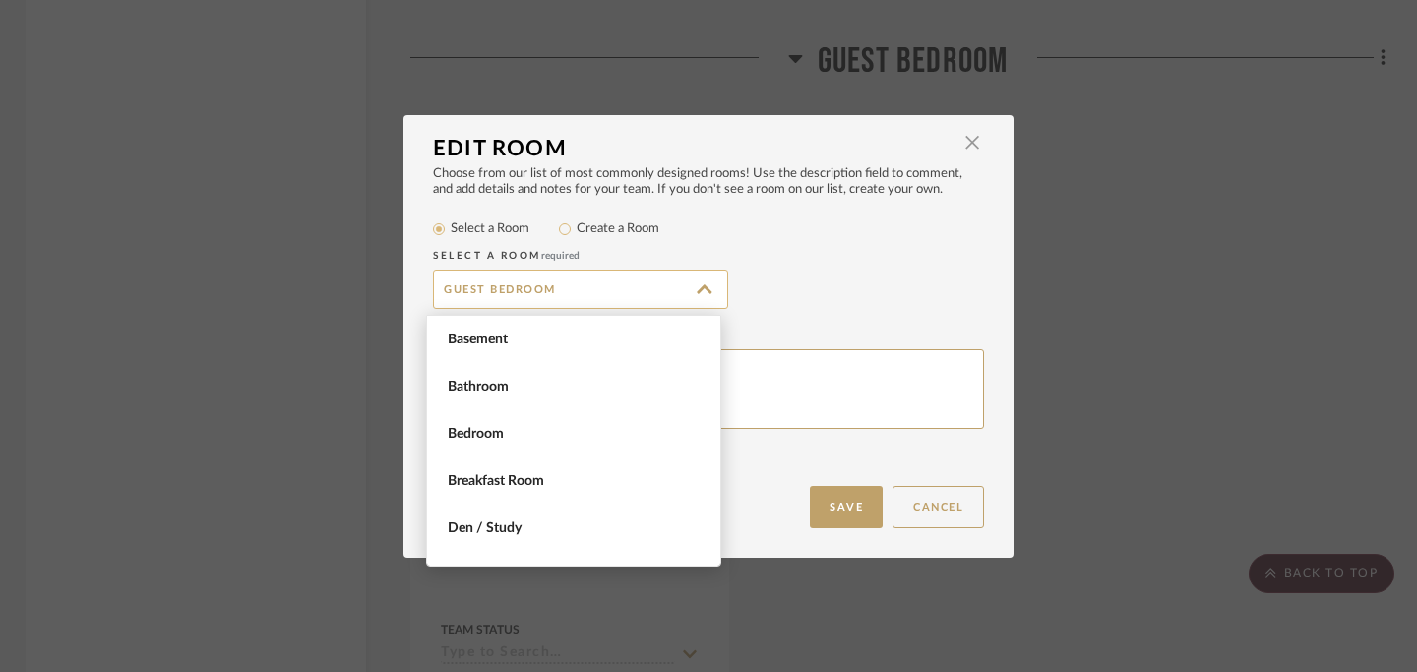
scroll to position [567, 0]
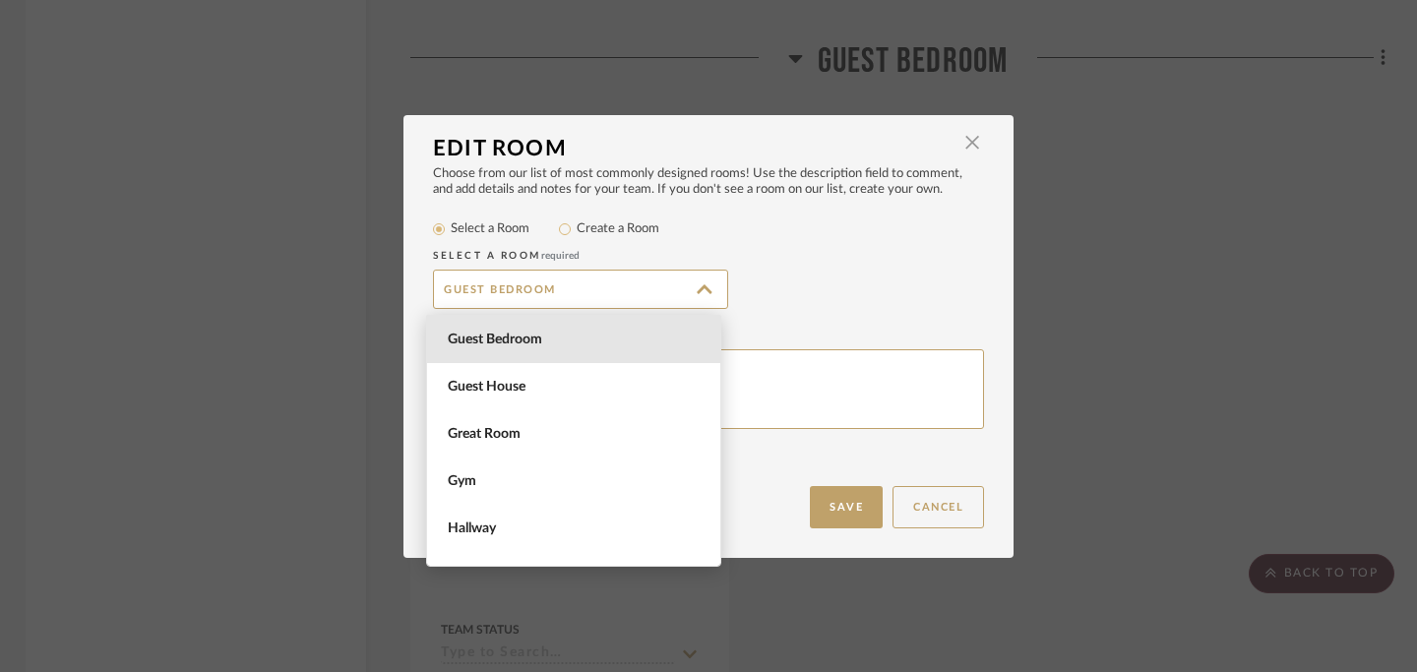
click at [816, 287] on div "Guest Bedroom" at bounding box center [708, 289] width 551 height 39
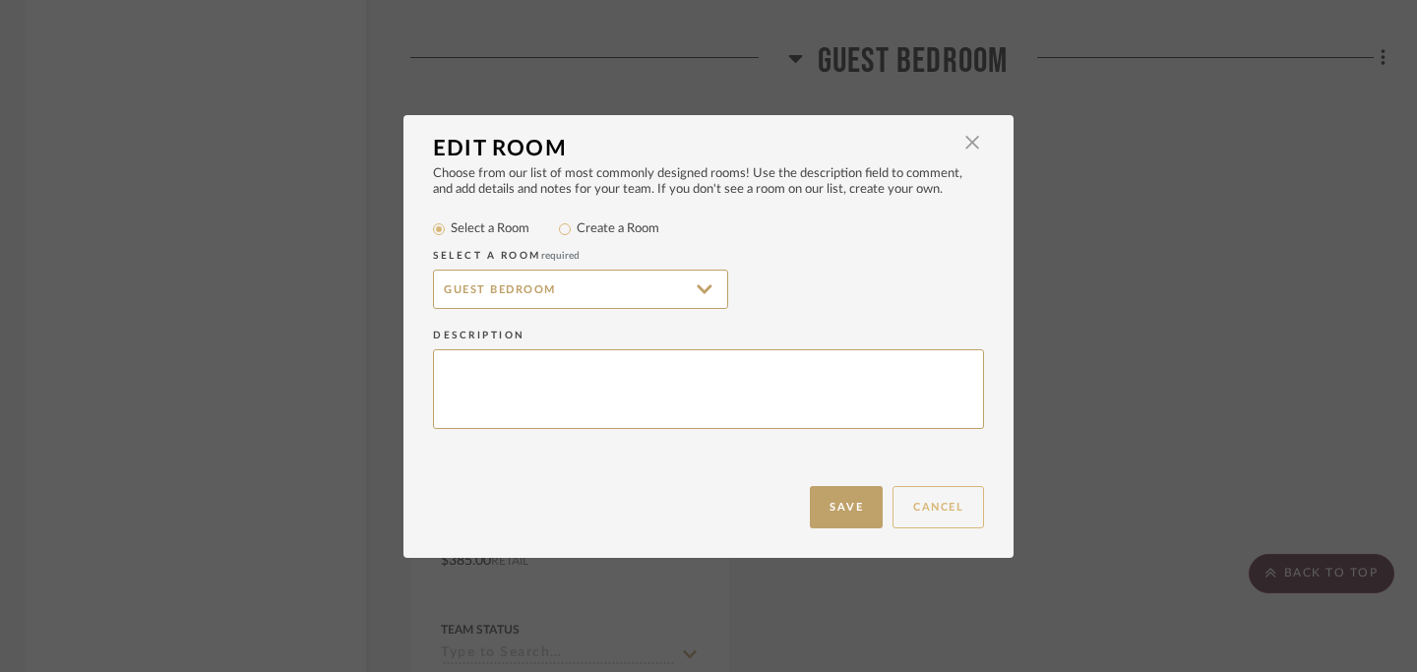
click at [945, 502] on button "Cancel" at bounding box center [939, 507] width 92 height 42
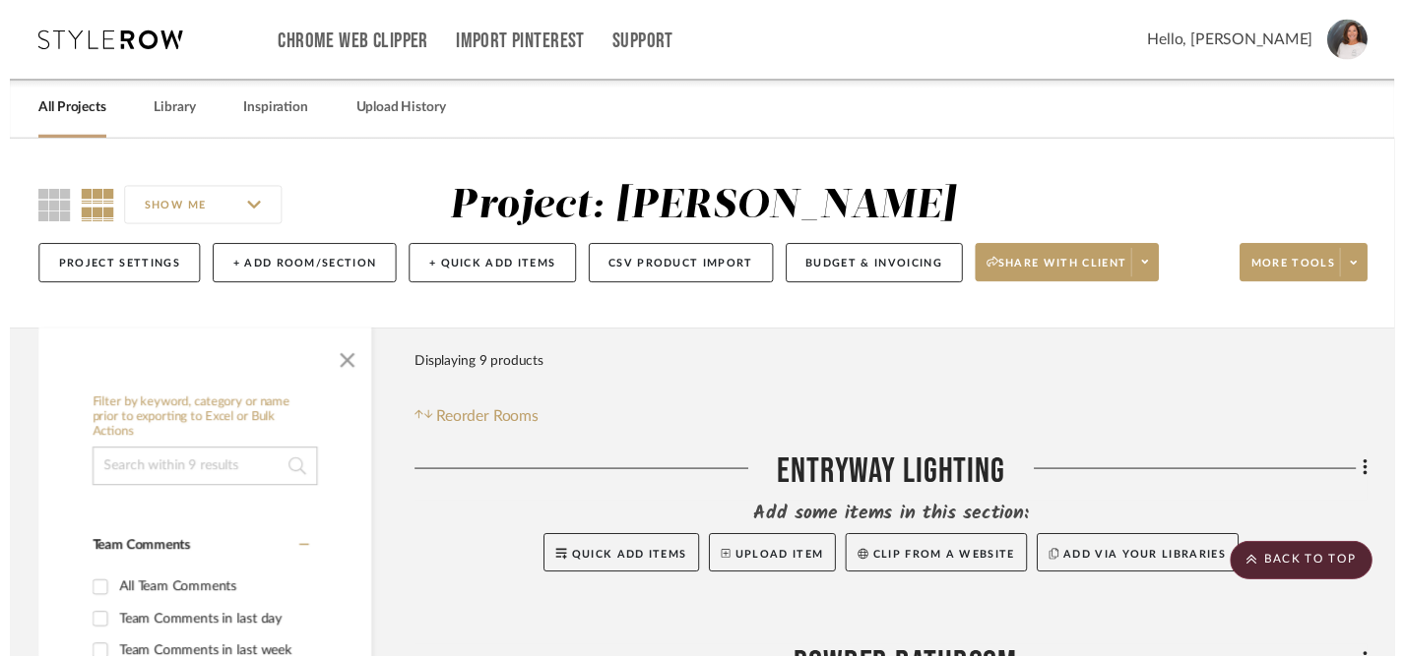
scroll to position [4864, 4]
